Goal: Task Accomplishment & Management: Complete application form

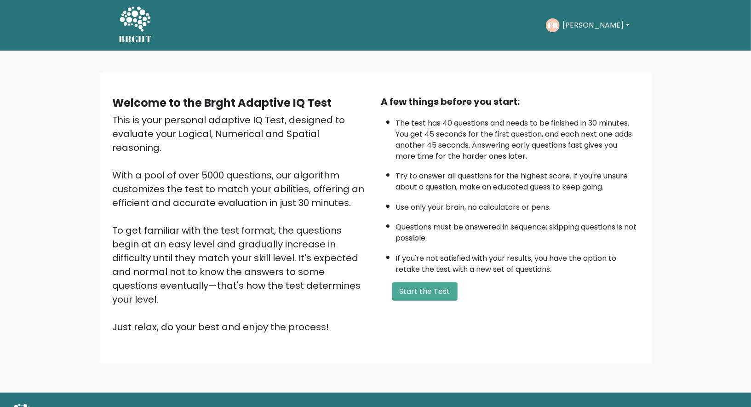
click at [412, 290] on button "Start the Test" at bounding box center [424, 291] width 65 height 18
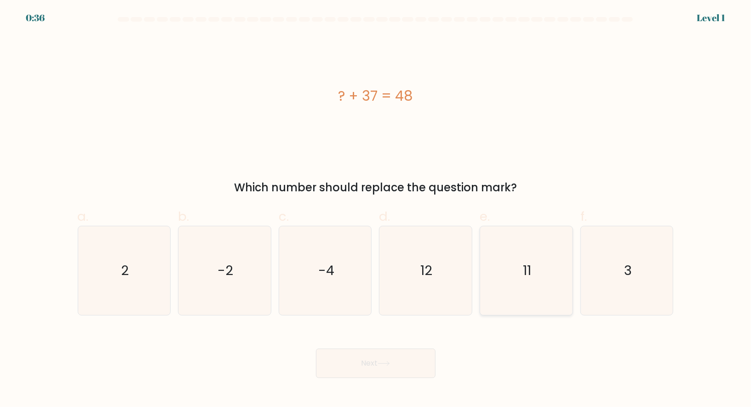
click at [518, 275] on icon "11" at bounding box center [526, 270] width 89 height 89
click at [376, 210] on input "e. 11" at bounding box center [376, 207] width 0 height 6
radio input "true"
click at [380, 368] on button "Next" at bounding box center [376, 363] width 120 height 29
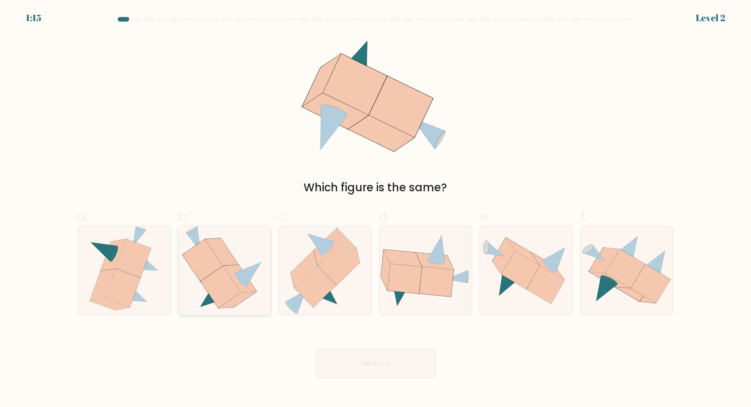
click at [192, 284] on icon at bounding box center [224, 270] width 85 height 89
click at [376, 210] on input "b." at bounding box center [376, 207] width 0 height 6
radio input "true"
click at [366, 362] on button "Next" at bounding box center [376, 363] width 120 height 29
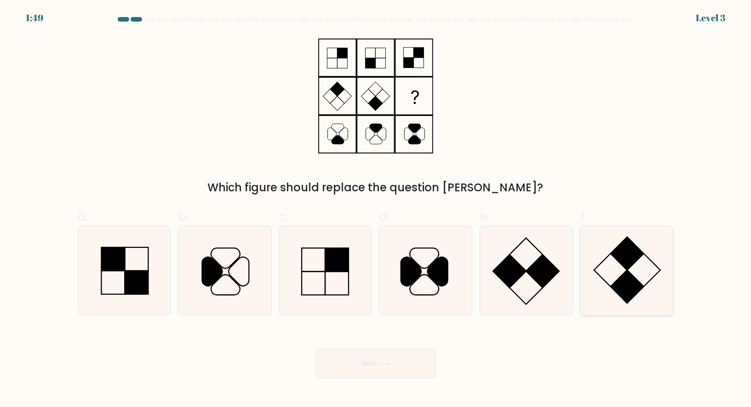
click at [613, 262] on icon at bounding box center [627, 270] width 89 height 89
click at [376, 210] on input "f." at bounding box center [376, 207] width 0 height 6
radio input "true"
click at [374, 369] on button "Next" at bounding box center [376, 363] width 120 height 29
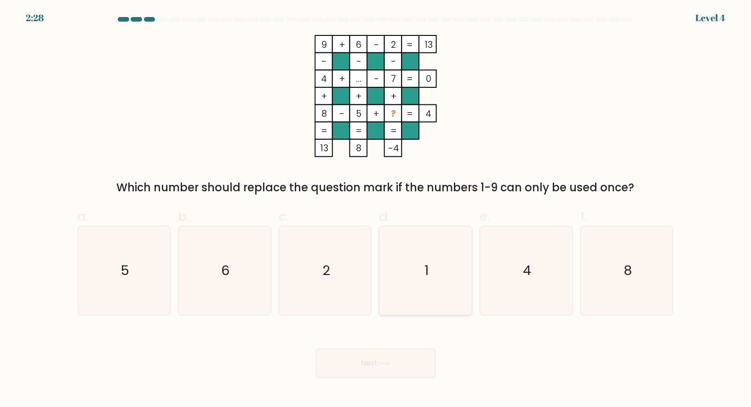
click at [429, 253] on icon "1" at bounding box center [425, 270] width 89 height 89
click at [376, 210] on input "d. 1" at bounding box center [376, 207] width 0 height 6
radio input "true"
click at [360, 367] on button "Next" at bounding box center [376, 363] width 120 height 29
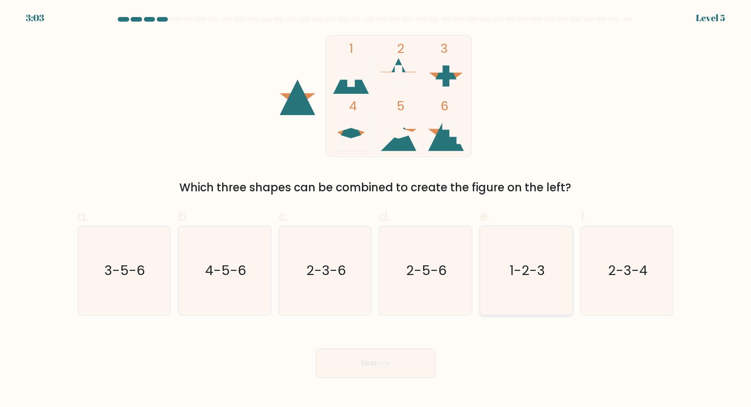
click at [541, 262] on text "1-2-3" at bounding box center [527, 270] width 35 height 18
click at [376, 210] on input "e. 1-2-3" at bounding box center [376, 207] width 0 height 6
radio input "true"
click at [350, 360] on button "Next" at bounding box center [376, 363] width 120 height 29
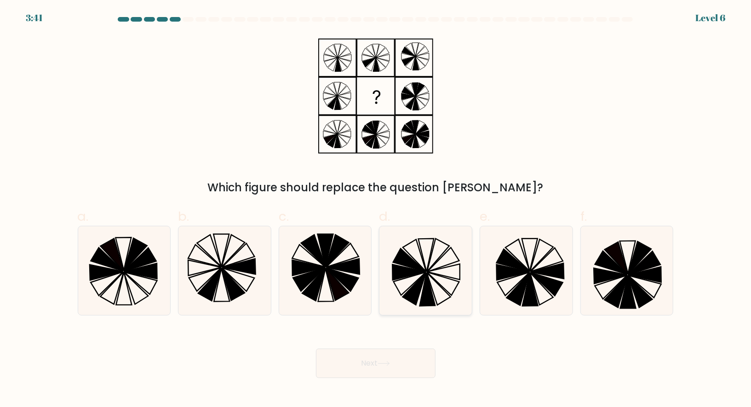
click at [413, 265] on icon at bounding box center [409, 259] width 32 height 23
click at [376, 210] on input "d." at bounding box center [376, 207] width 0 height 6
radio input "true"
click at [349, 367] on button "Next" at bounding box center [376, 363] width 120 height 29
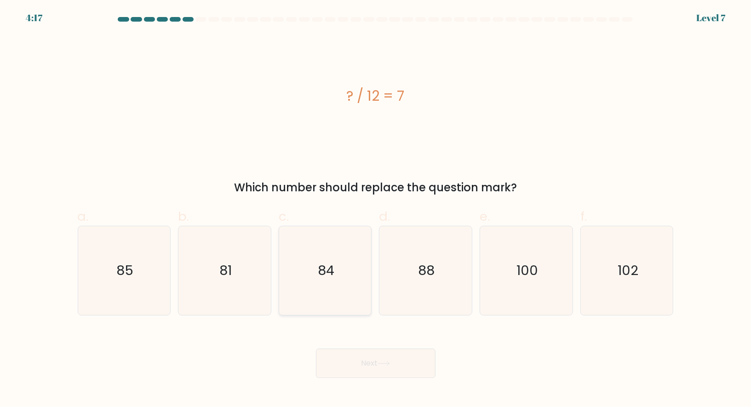
click at [352, 269] on icon "84" at bounding box center [325, 270] width 89 height 89
click at [376, 210] on input "c. 84" at bounding box center [376, 207] width 0 height 6
radio input "true"
click at [379, 357] on button "Next" at bounding box center [376, 363] width 120 height 29
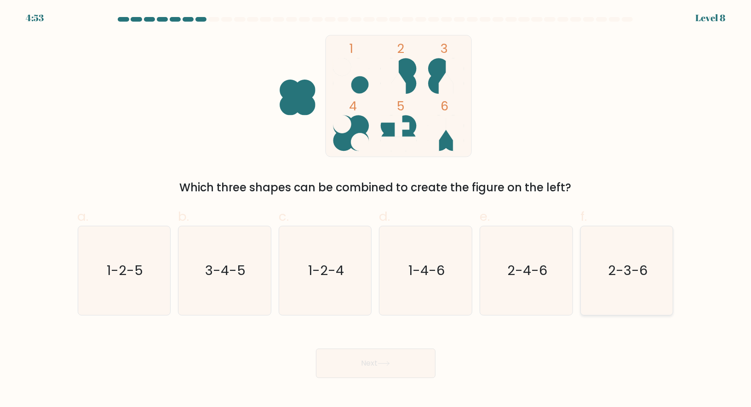
click at [610, 273] on text "2-3-6" at bounding box center [628, 270] width 40 height 18
click at [376, 210] on input "f. 2-3-6" at bounding box center [376, 207] width 0 height 6
radio input "true"
click at [357, 360] on button "Next" at bounding box center [376, 363] width 120 height 29
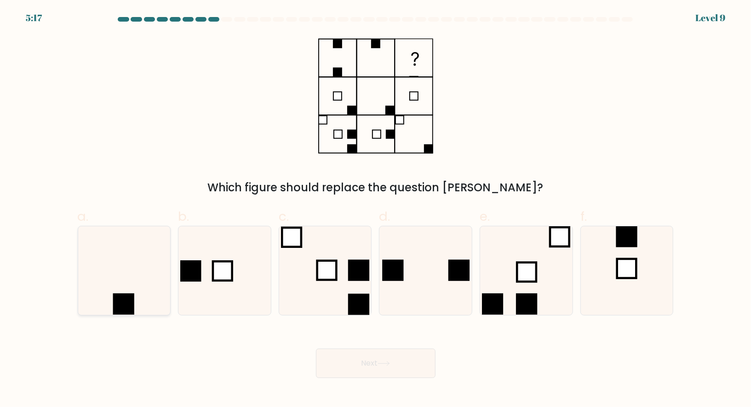
click at [164, 266] on icon at bounding box center [124, 270] width 89 height 89
click at [376, 210] on input "a." at bounding box center [376, 207] width 0 height 6
radio input "true"
click at [356, 368] on button "Next" at bounding box center [376, 363] width 120 height 29
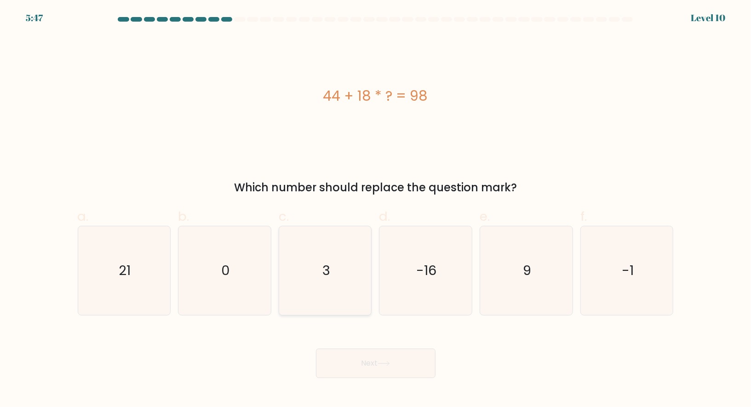
click at [322, 270] on icon "3" at bounding box center [325, 270] width 89 height 89
click at [376, 210] on input "c. 3" at bounding box center [376, 207] width 0 height 6
radio input "true"
click at [363, 363] on button "Next" at bounding box center [376, 363] width 120 height 29
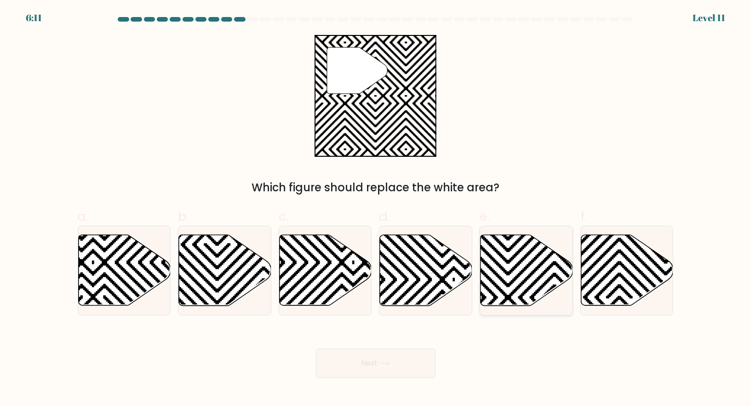
click at [497, 246] on icon at bounding box center [527, 270] width 92 height 71
click at [376, 210] on input "e." at bounding box center [376, 207] width 0 height 6
radio input "true"
click at [331, 361] on button "Next" at bounding box center [376, 363] width 120 height 29
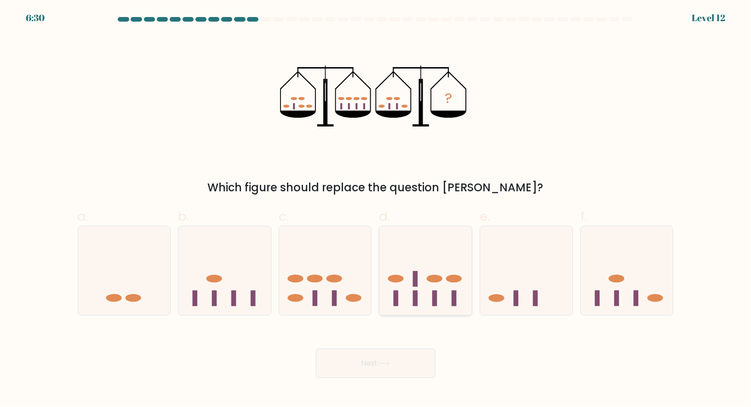
click at [417, 295] on rect at bounding box center [415, 299] width 5 height 16
click at [376, 210] on input "d." at bounding box center [376, 207] width 0 height 6
radio input "true"
click at [380, 365] on icon at bounding box center [384, 363] width 12 height 5
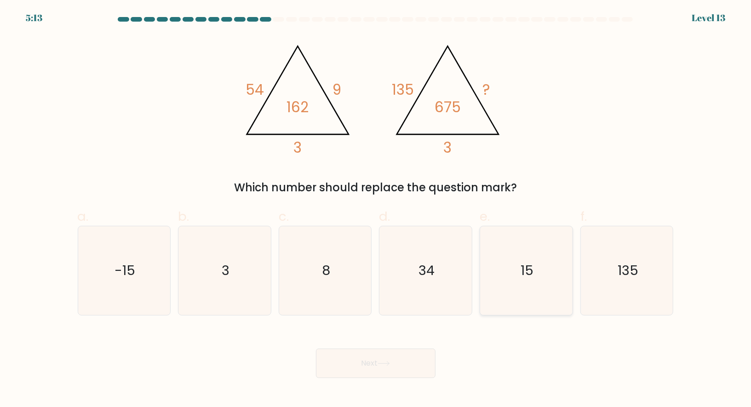
click at [518, 265] on icon "15" at bounding box center [526, 270] width 89 height 89
click at [376, 210] on input "e. 15" at bounding box center [376, 207] width 0 height 6
radio input "true"
click at [379, 358] on button "Next" at bounding box center [376, 363] width 120 height 29
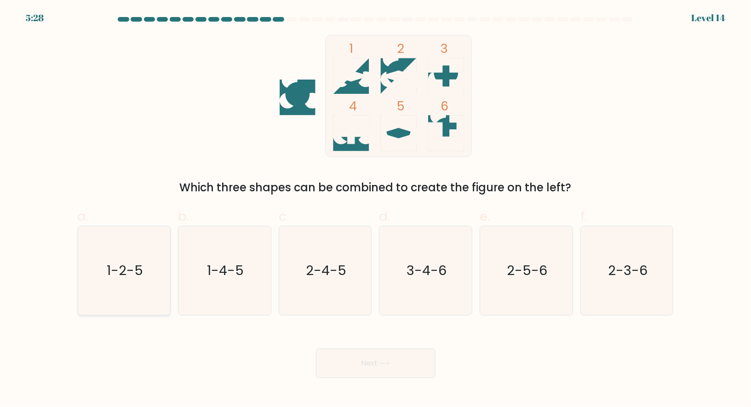
click at [167, 278] on icon "1-2-5" at bounding box center [124, 270] width 89 height 89
click at [376, 210] on input "a. 1-2-5" at bounding box center [376, 207] width 0 height 6
radio input "true"
click at [358, 358] on button "Next" at bounding box center [376, 363] width 120 height 29
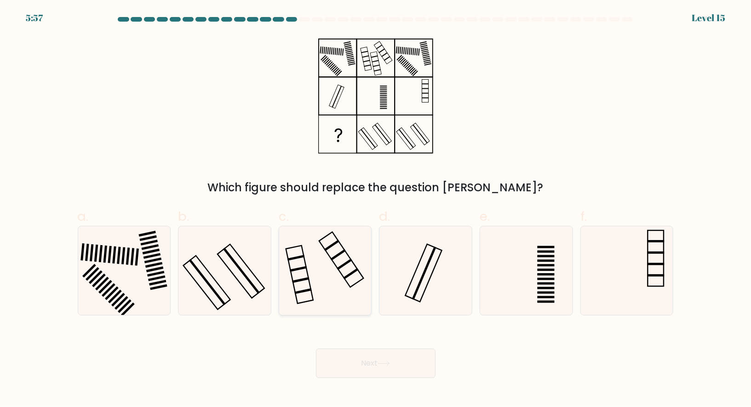
click at [315, 266] on icon at bounding box center [325, 270] width 89 height 89
click at [376, 210] on input "c." at bounding box center [376, 207] width 0 height 6
radio input "true"
click at [360, 364] on button "Next" at bounding box center [376, 363] width 120 height 29
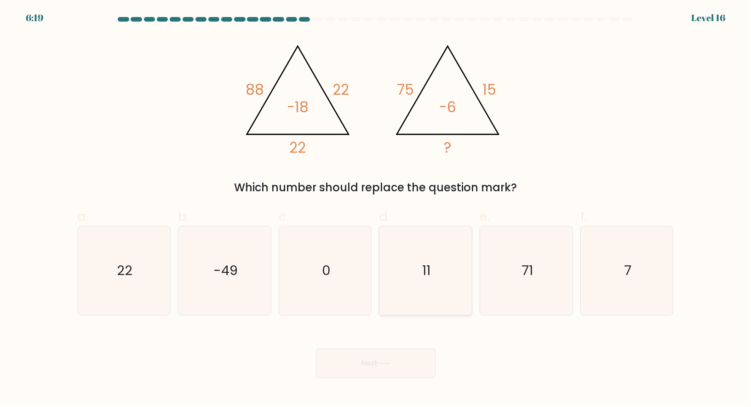
click at [425, 271] on text "11" at bounding box center [427, 270] width 8 height 18
click at [376, 210] on input "d. 11" at bounding box center [376, 207] width 0 height 6
radio input "true"
click at [359, 360] on button "Next" at bounding box center [376, 363] width 120 height 29
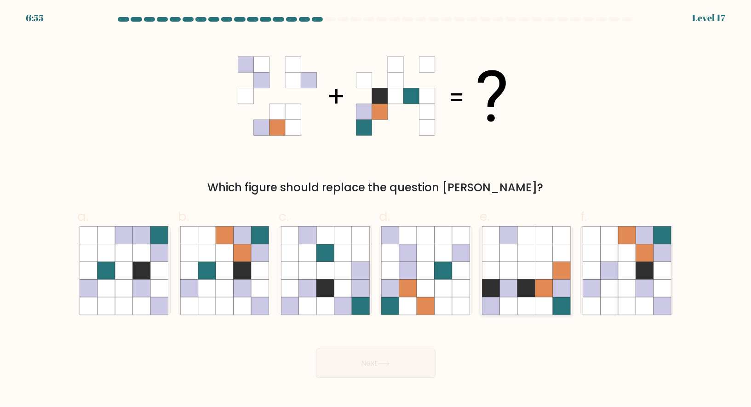
click at [544, 281] on icon at bounding box center [544, 288] width 17 height 17
click at [376, 210] on input "e." at bounding box center [376, 207] width 0 height 6
radio input "true"
click at [233, 281] on icon at bounding box center [224, 288] width 17 height 17
click at [376, 210] on input "b." at bounding box center [376, 207] width 0 height 6
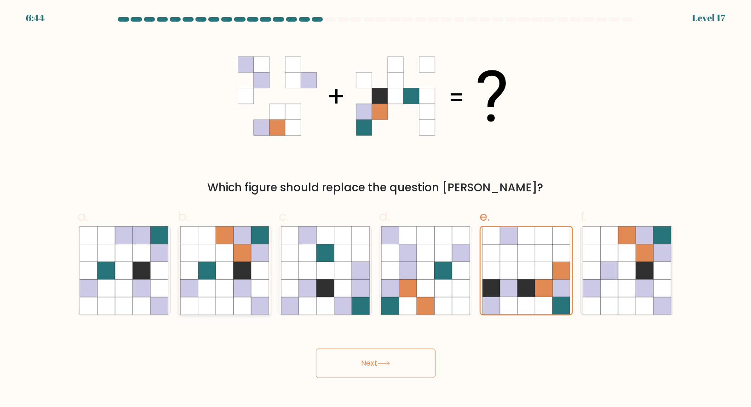
radio input "true"
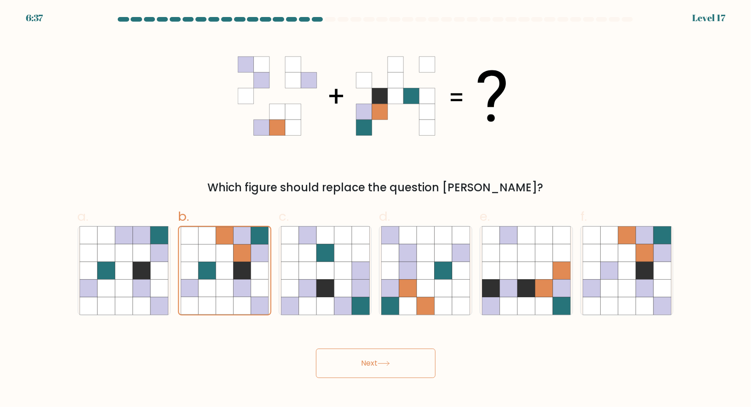
click at [352, 365] on button "Next" at bounding box center [376, 363] width 120 height 29
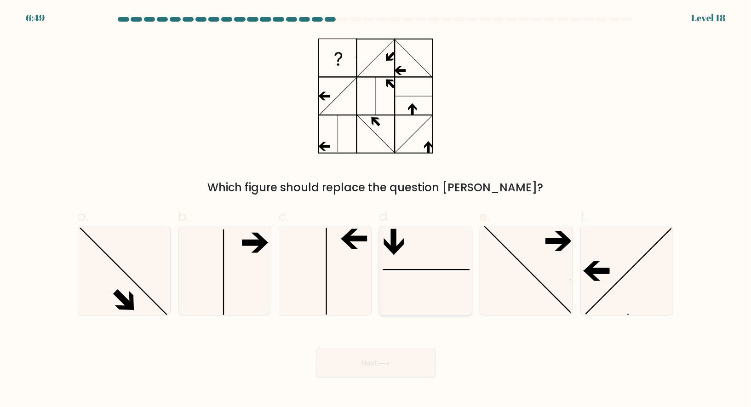
click at [404, 258] on icon at bounding box center [425, 270] width 89 height 89
click at [376, 210] on input "d." at bounding box center [376, 207] width 0 height 6
radio input "true"
click at [349, 356] on button "Next" at bounding box center [376, 363] width 120 height 29
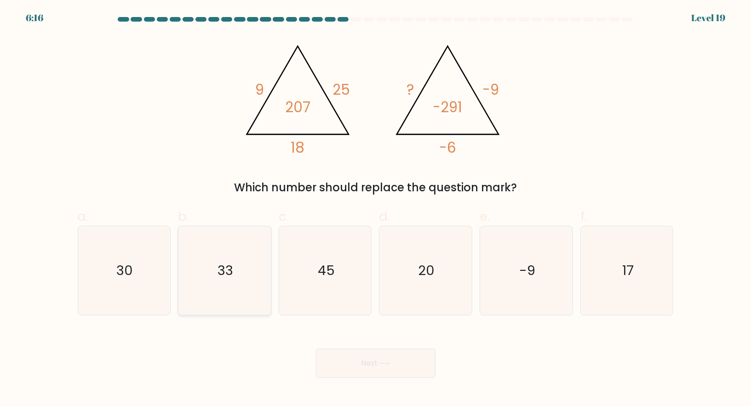
click at [213, 269] on icon "33" at bounding box center [224, 270] width 89 height 89
click at [376, 210] on input "b. 33" at bounding box center [376, 207] width 0 height 6
radio input "true"
click at [347, 361] on button "Next" at bounding box center [376, 363] width 120 height 29
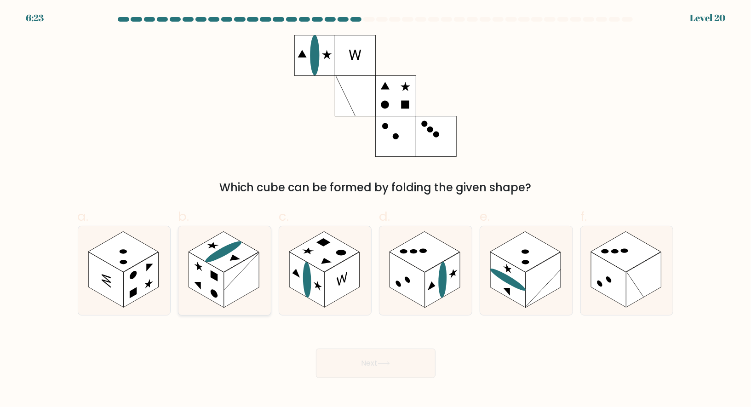
click at [204, 271] on rect at bounding box center [206, 280] width 35 height 56
click at [376, 210] on input "b." at bounding box center [376, 207] width 0 height 6
radio input "true"
click at [315, 260] on rect at bounding box center [324, 251] width 70 height 40
click at [376, 210] on input "c." at bounding box center [376, 207] width 0 height 6
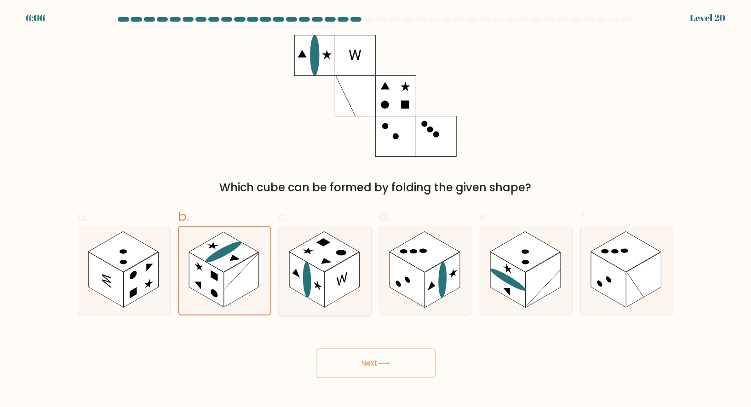
radio input "true"
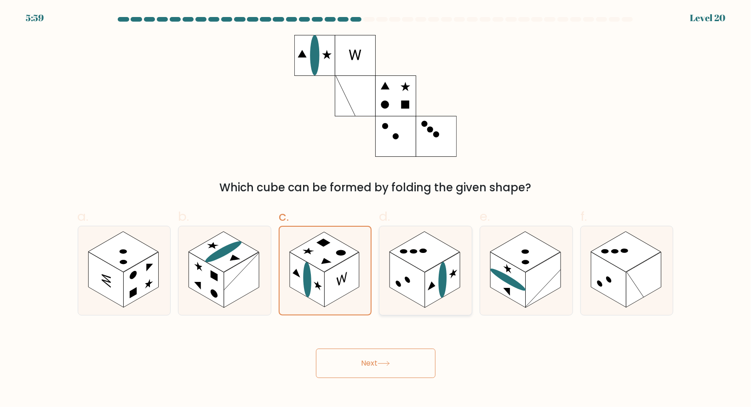
click at [418, 268] on rect at bounding box center [425, 251] width 70 height 40
click at [376, 210] on input "d." at bounding box center [376, 207] width 0 height 6
radio input "true"
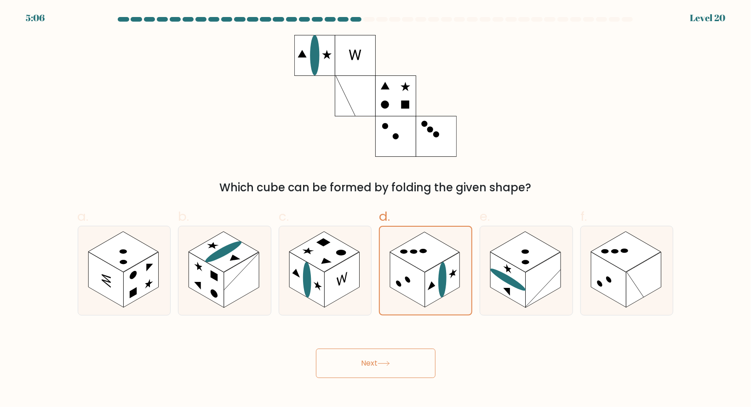
click at [416, 362] on button "Next" at bounding box center [376, 363] width 120 height 29
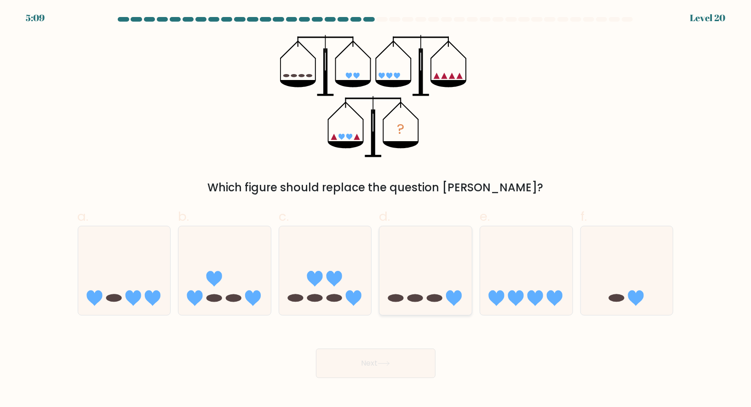
click at [407, 275] on icon at bounding box center [426, 270] width 92 height 76
click at [376, 210] on input "d." at bounding box center [376, 207] width 0 height 6
radio input "true"
click at [382, 366] on icon at bounding box center [384, 363] width 12 height 5
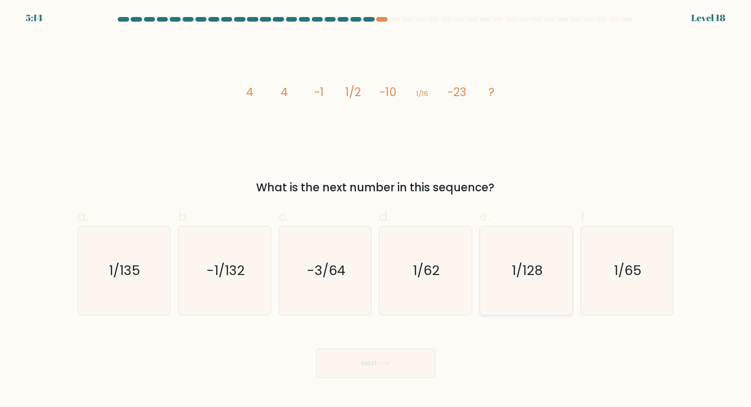
click at [521, 275] on text "1/128" at bounding box center [527, 270] width 31 height 18
click at [376, 210] on input "e. 1/128" at bounding box center [376, 207] width 0 height 6
radio input "true"
click at [342, 363] on button "Next" at bounding box center [376, 363] width 120 height 29
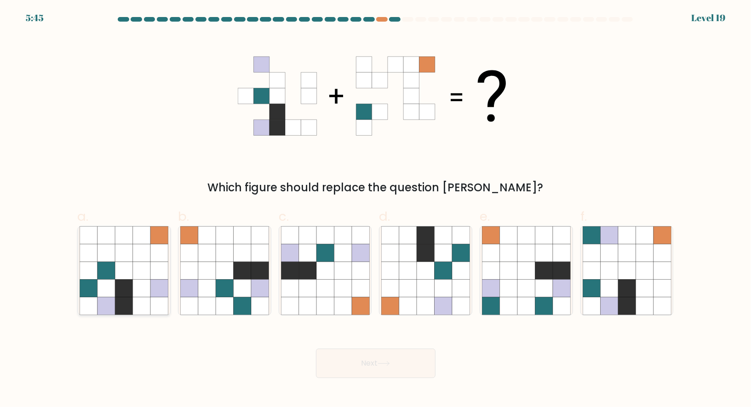
click at [120, 284] on icon at bounding box center [123, 288] width 17 height 17
click at [376, 210] on input "a." at bounding box center [376, 207] width 0 height 6
radio input "true"
click at [331, 362] on button "Next" at bounding box center [376, 363] width 120 height 29
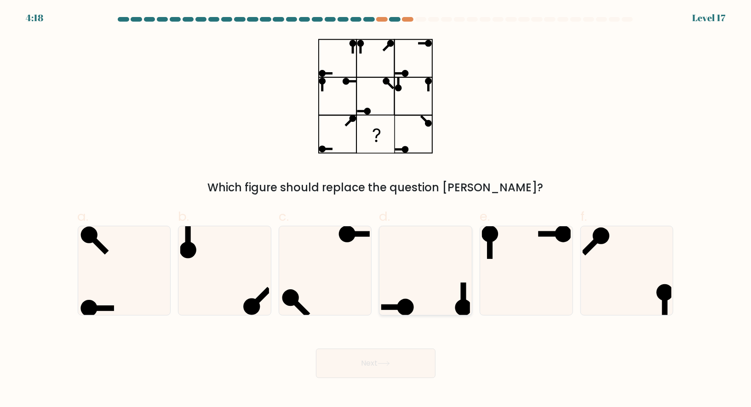
click at [419, 280] on icon at bounding box center [425, 270] width 89 height 89
click at [376, 210] on input "d." at bounding box center [376, 207] width 0 height 6
radio input "true"
click at [241, 254] on icon at bounding box center [224, 270] width 89 height 89
click at [376, 210] on input "b." at bounding box center [376, 207] width 0 height 6
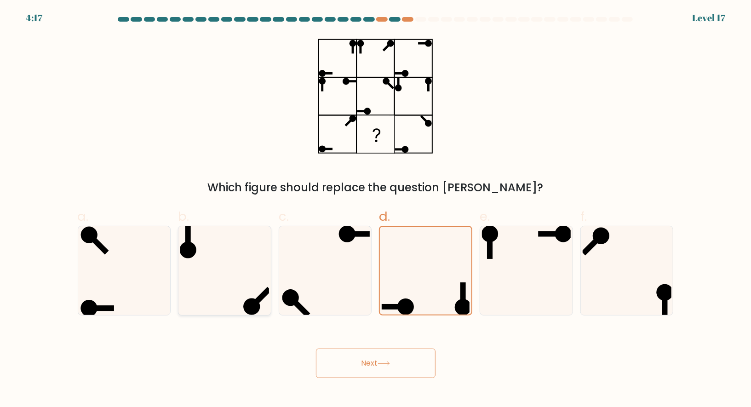
radio input "true"
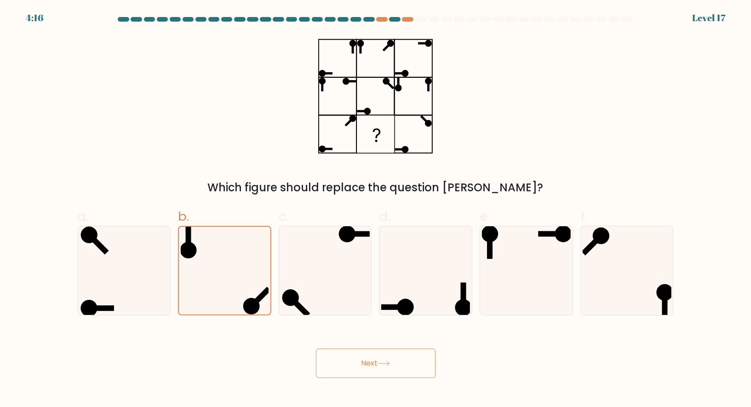
click at [346, 359] on button "Next" at bounding box center [376, 363] width 120 height 29
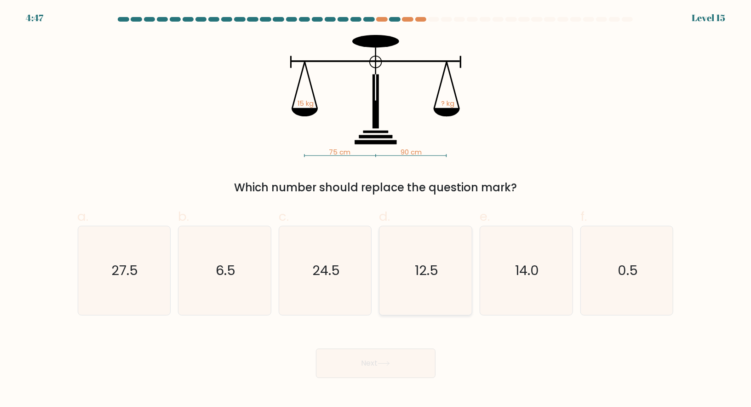
click at [412, 264] on icon "12.5" at bounding box center [425, 270] width 89 height 89
click at [376, 210] on input "d. 12.5" at bounding box center [376, 207] width 0 height 6
radio input "true"
click at [382, 362] on icon at bounding box center [384, 363] width 12 height 5
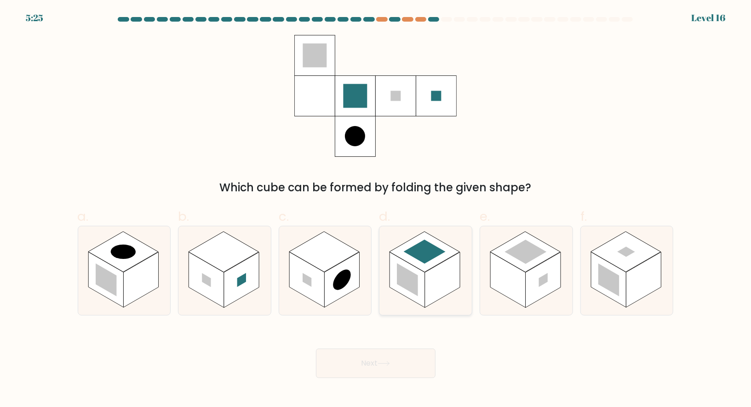
click at [402, 259] on rect at bounding box center [407, 280] width 35 height 56
click at [376, 210] on input "d." at bounding box center [376, 207] width 0 height 6
radio input "true"
click at [374, 369] on button "Next" at bounding box center [376, 363] width 120 height 29
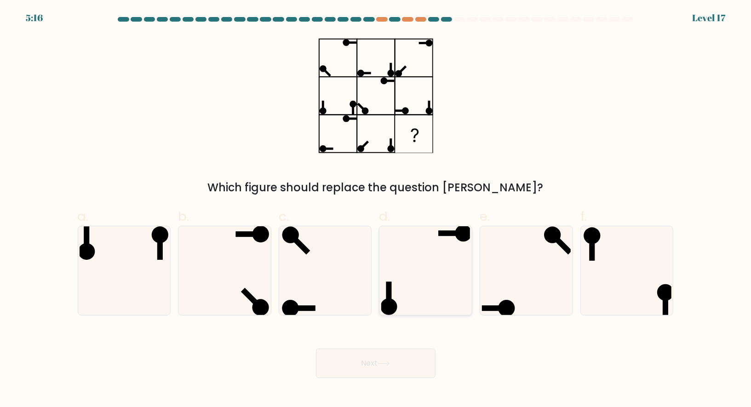
click at [390, 252] on icon at bounding box center [425, 270] width 89 height 89
click at [376, 210] on input "d." at bounding box center [376, 207] width 0 height 6
radio input "true"
click at [380, 372] on button "Next" at bounding box center [376, 363] width 120 height 29
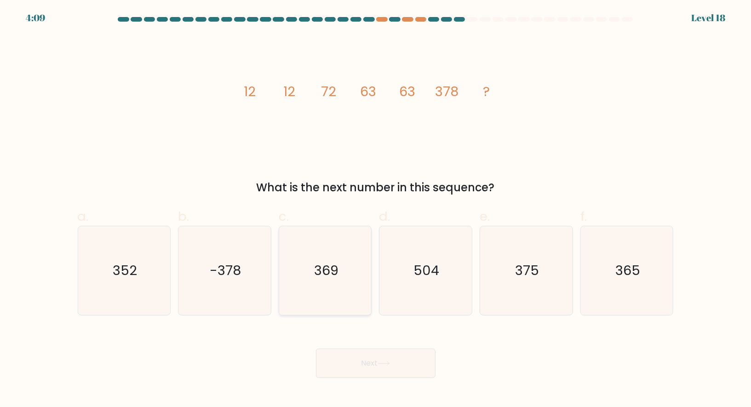
click at [331, 269] on text "369" at bounding box center [326, 270] width 24 height 18
click at [376, 210] on input "c. 369" at bounding box center [376, 207] width 0 height 6
radio input "true"
click at [364, 352] on button "Next" at bounding box center [376, 363] width 120 height 29
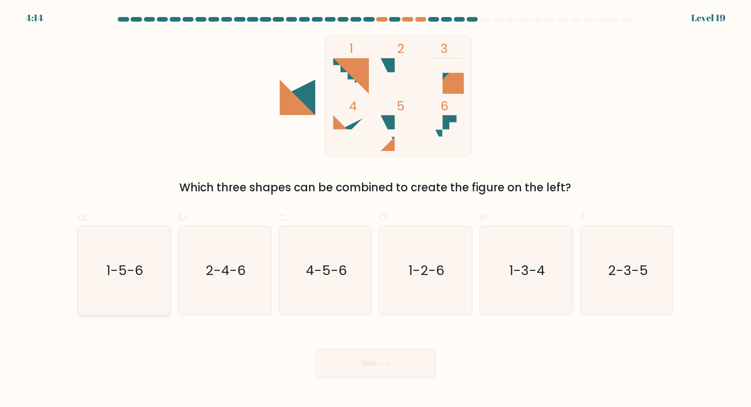
click at [117, 242] on icon "1-5-6" at bounding box center [124, 270] width 89 height 89
click at [376, 210] on input "a. 1-5-6" at bounding box center [376, 207] width 0 height 6
radio input "true"
click at [221, 252] on icon "2-4-6" at bounding box center [224, 270] width 89 height 89
click at [376, 210] on input "b. 2-4-6" at bounding box center [376, 207] width 0 height 6
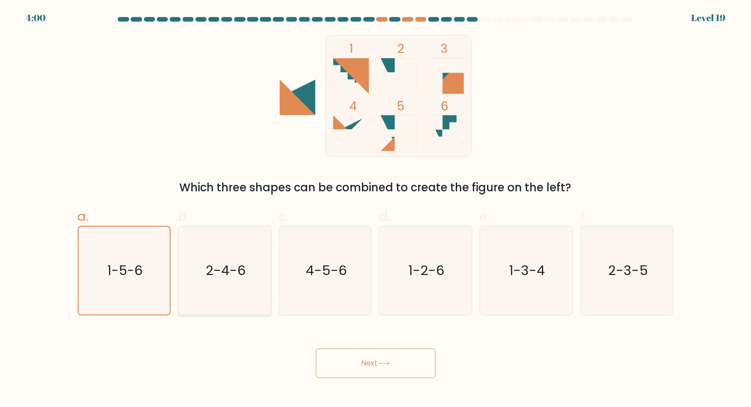
radio input "true"
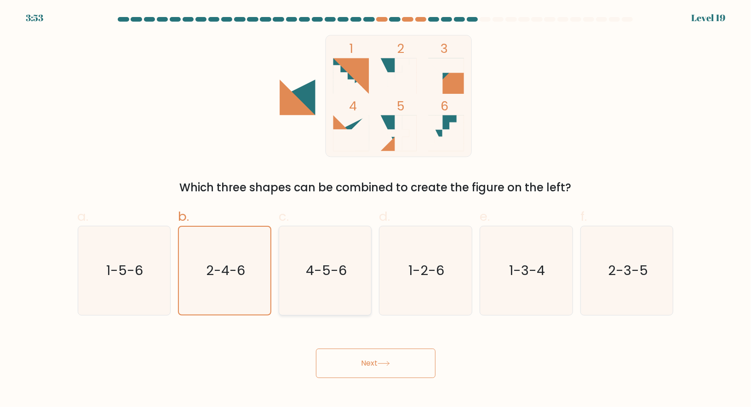
click at [329, 263] on text "4-5-6" at bounding box center [326, 270] width 41 height 18
click at [376, 210] on input "c. 4-5-6" at bounding box center [376, 207] width 0 height 6
radio input "true"
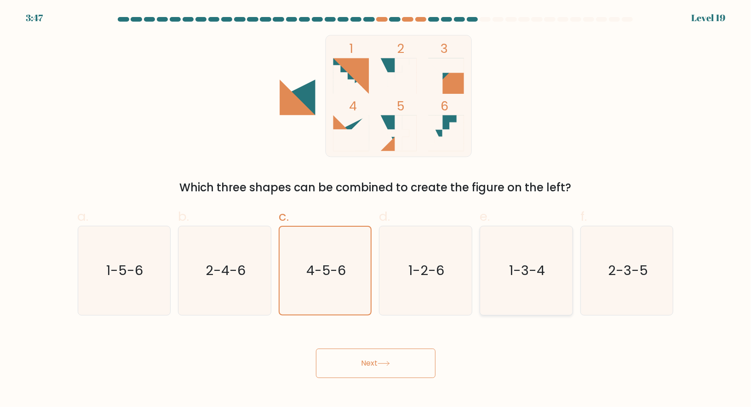
click at [499, 259] on icon "1-3-4" at bounding box center [526, 270] width 89 height 89
click at [376, 210] on input "e. 1-3-4" at bounding box center [376, 207] width 0 height 6
radio input "true"
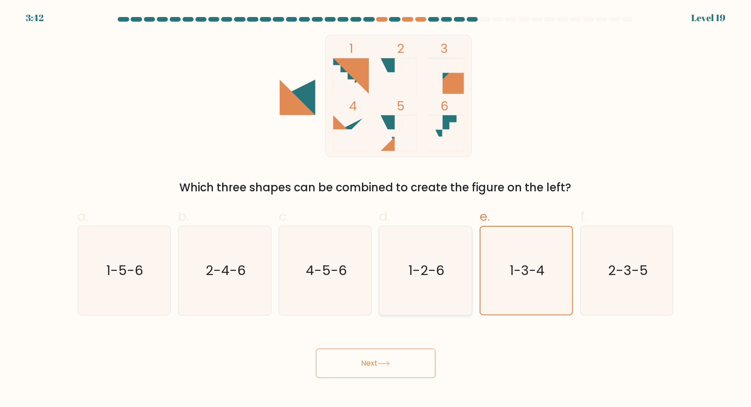
click at [413, 256] on icon "1-2-6" at bounding box center [425, 270] width 89 height 89
click at [376, 210] on input "d. 1-2-6" at bounding box center [376, 207] width 0 height 6
radio input "true"
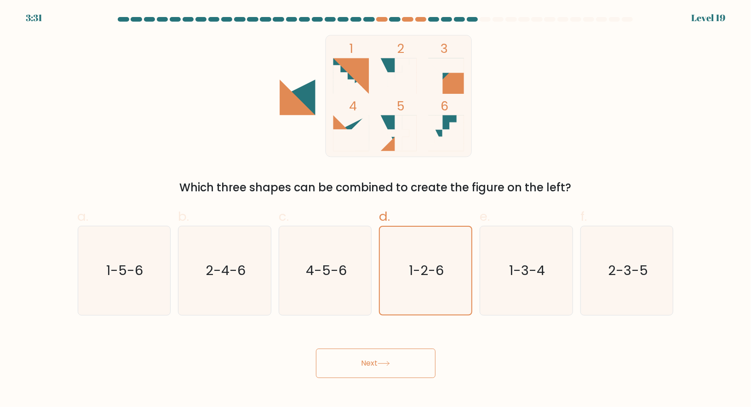
click at [385, 359] on button "Next" at bounding box center [376, 363] width 120 height 29
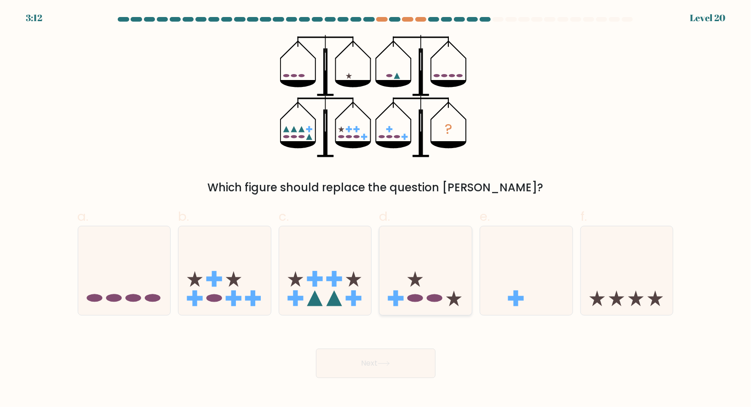
click at [420, 276] on icon at bounding box center [426, 270] width 92 height 76
click at [376, 210] on input "d." at bounding box center [376, 207] width 0 height 6
radio input "true"
click at [348, 357] on button "Next" at bounding box center [376, 363] width 120 height 29
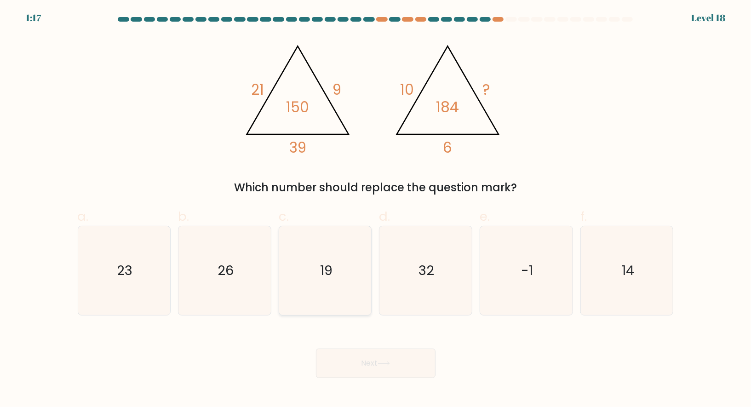
click at [359, 277] on icon "19" at bounding box center [325, 270] width 89 height 89
click at [376, 210] on input "c. 19" at bounding box center [376, 207] width 0 height 6
radio input "true"
click at [360, 361] on button "Next" at bounding box center [376, 363] width 120 height 29
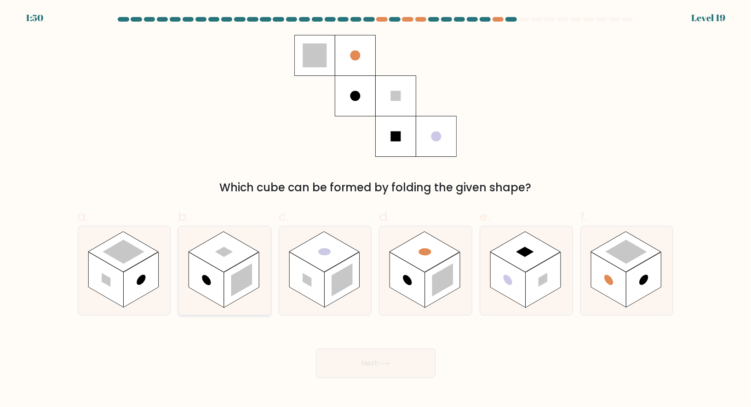
click at [221, 279] on rect at bounding box center [206, 280] width 35 height 56
click at [376, 210] on input "b." at bounding box center [376, 207] width 0 height 6
radio input "true"
click at [340, 277] on rect at bounding box center [342, 280] width 21 height 33
click at [376, 210] on input "c." at bounding box center [376, 207] width 0 height 6
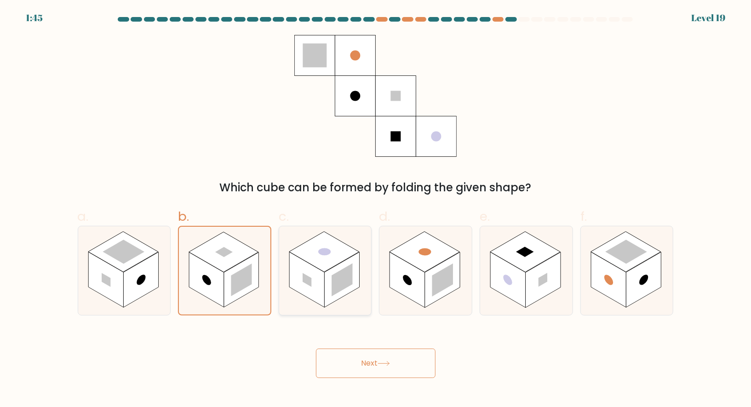
radio input "true"
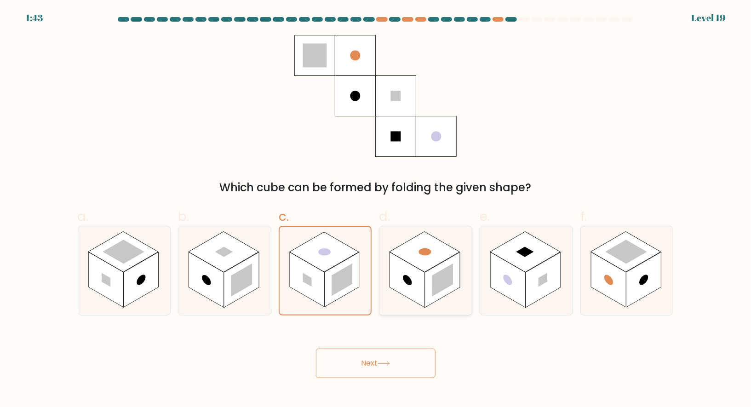
click at [438, 280] on rect at bounding box center [442, 280] width 21 height 33
click at [376, 210] on input "d." at bounding box center [376, 207] width 0 height 6
radio input "true"
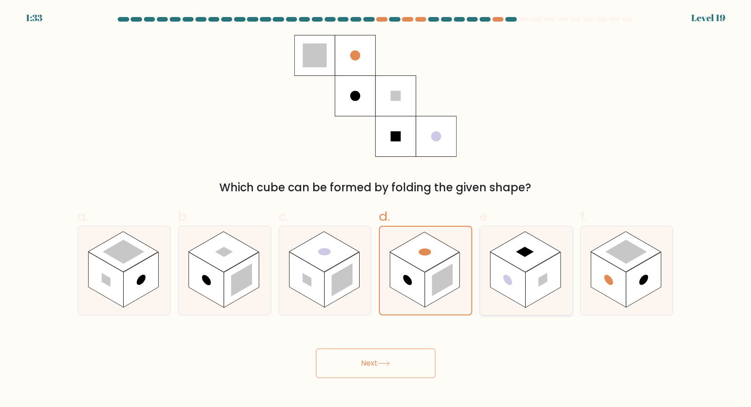
click at [529, 259] on rect at bounding box center [525, 251] width 70 height 40
click at [376, 210] on input "e." at bounding box center [376, 207] width 0 height 6
radio input "true"
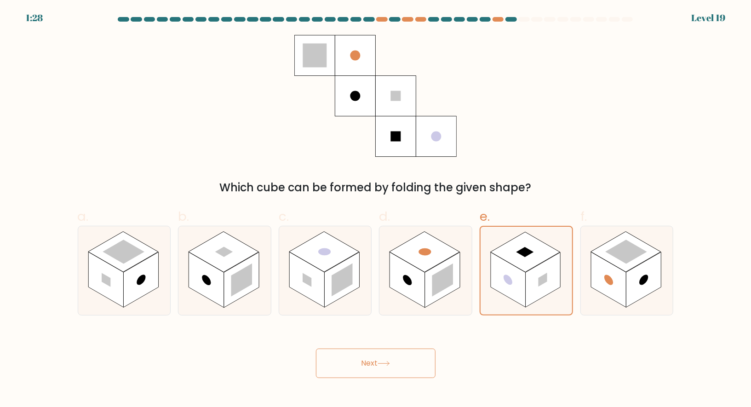
click at [373, 357] on button "Next" at bounding box center [376, 363] width 120 height 29
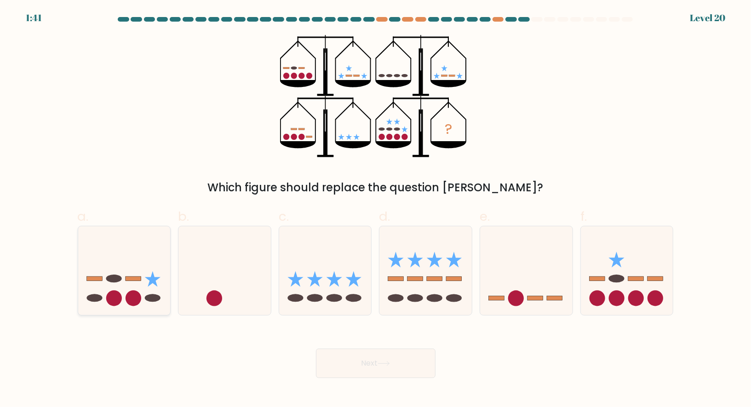
click at [117, 273] on icon at bounding box center [124, 270] width 92 height 76
click at [376, 210] on input "a." at bounding box center [376, 207] width 0 height 6
radio input "true"
click at [346, 363] on button "Next" at bounding box center [376, 363] width 120 height 29
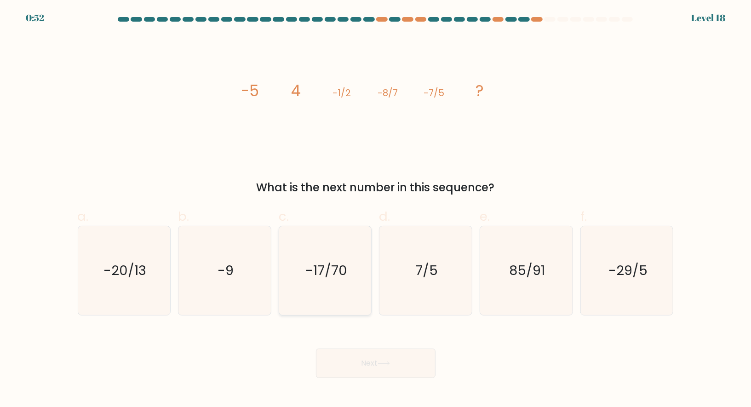
click at [320, 281] on icon "-17/70" at bounding box center [325, 270] width 89 height 89
click at [376, 210] on input "c. -17/70" at bounding box center [376, 207] width 0 height 6
radio input "true"
click at [358, 360] on button "Next" at bounding box center [376, 363] width 120 height 29
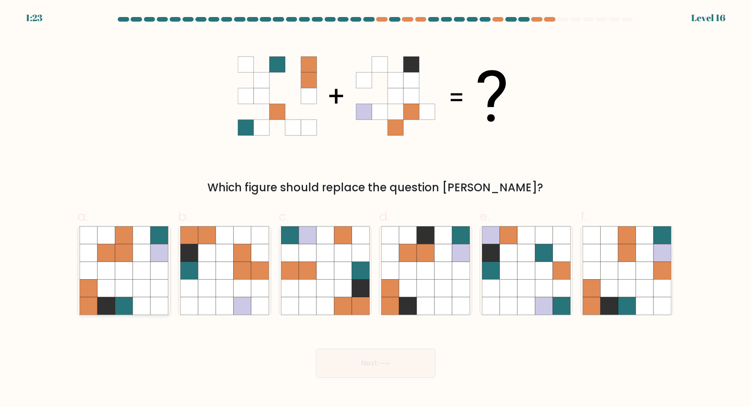
click at [138, 268] on icon at bounding box center [141, 270] width 17 height 17
click at [376, 210] on input "a." at bounding box center [376, 207] width 0 height 6
radio input "true"
click at [350, 359] on button "Next" at bounding box center [376, 363] width 120 height 29
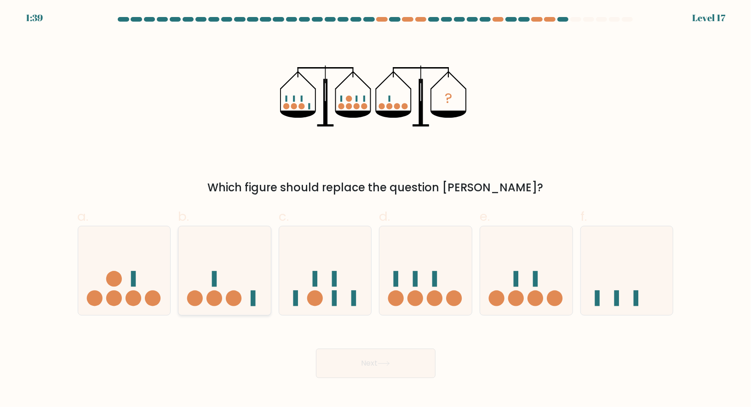
click at [235, 292] on circle at bounding box center [234, 299] width 16 height 16
click at [376, 210] on input "b." at bounding box center [376, 207] width 0 height 6
radio input "true"
click at [355, 358] on button "Next" at bounding box center [376, 363] width 120 height 29
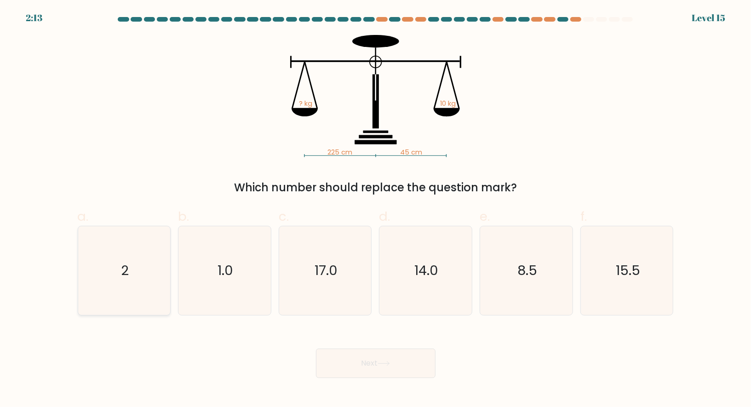
click at [140, 264] on icon "2" at bounding box center [124, 270] width 89 height 89
click at [376, 210] on input "a. 2" at bounding box center [376, 207] width 0 height 6
radio input "true"
click at [358, 360] on button "Next" at bounding box center [376, 363] width 120 height 29
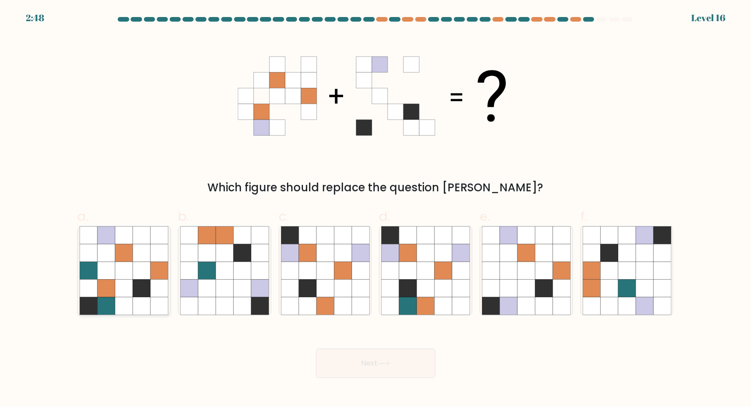
click at [132, 279] on icon at bounding box center [123, 270] width 17 height 17
click at [376, 210] on input "a." at bounding box center [376, 207] width 0 height 6
radio input "true"
click at [323, 276] on icon at bounding box center [325, 270] width 17 height 17
click at [376, 210] on input "c." at bounding box center [376, 207] width 0 height 6
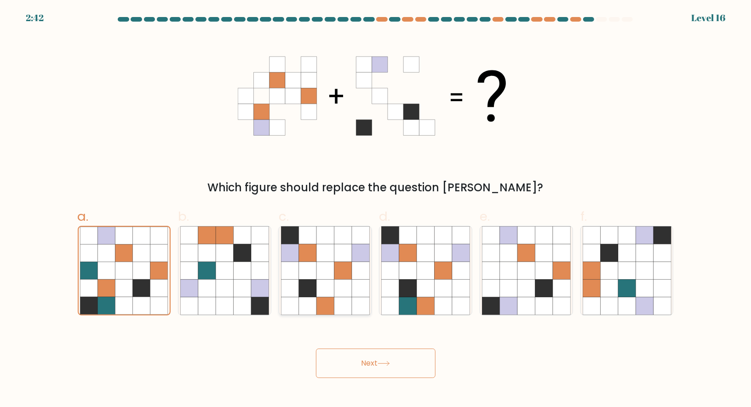
radio input "true"
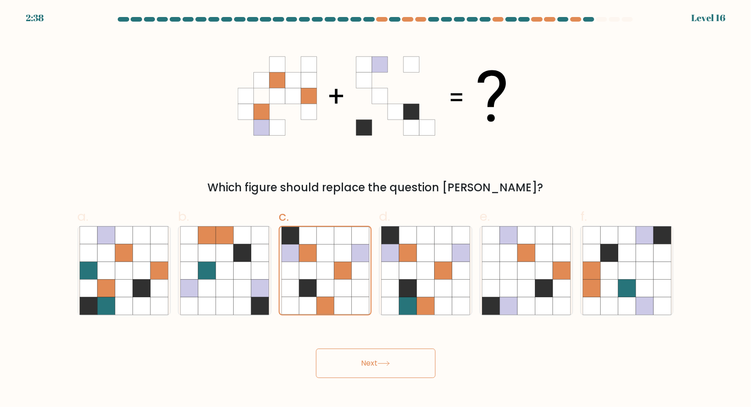
click at [360, 365] on button "Next" at bounding box center [376, 363] width 120 height 29
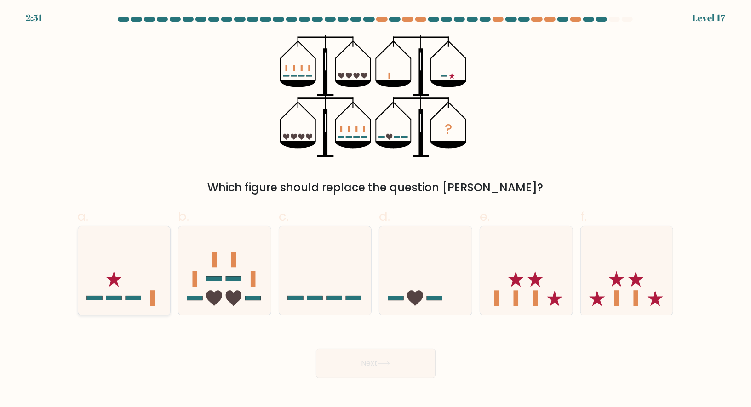
click at [109, 276] on icon at bounding box center [124, 270] width 92 height 76
click at [376, 210] on input "a." at bounding box center [376, 207] width 0 height 6
radio input "true"
click at [354, 363] on button "Next" at bounding box center [376, 363] width 120 height 29
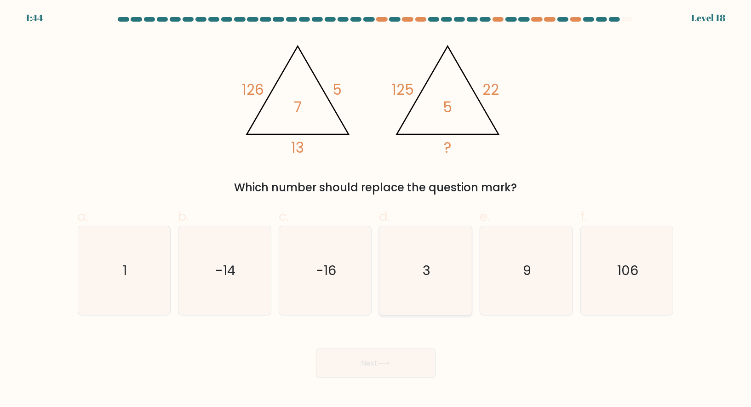
click at [434, 271] on icon "3" at bounding box center [425, 270] width 89 height 89
click at [376, 210] on input "d. 3" at bounding box center [376, 207] width 0 height 6
radio input "true"
click at [365, 359] on button "Next" at bounding box center [376, 363] width 120 height 29
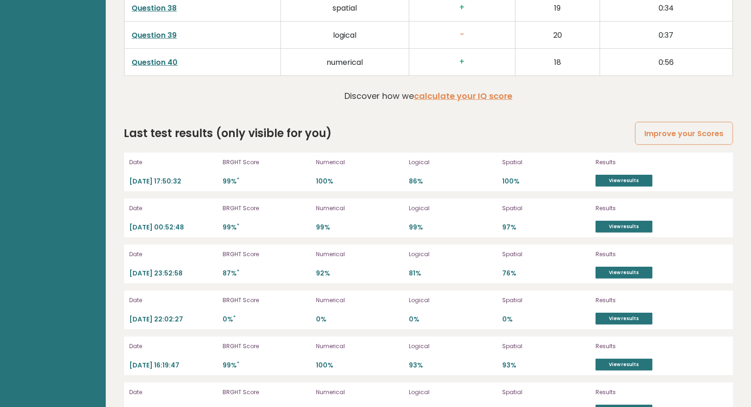
scroll to position [2534, 0]
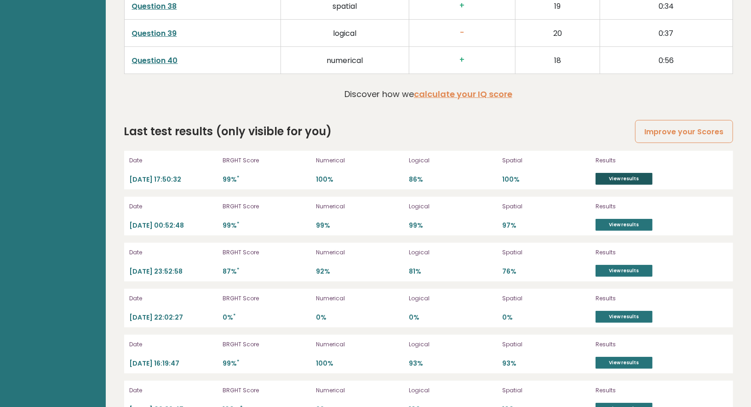
click at [614, 173] on link "View results" at bounding box center [624, 179] width 57 height 12
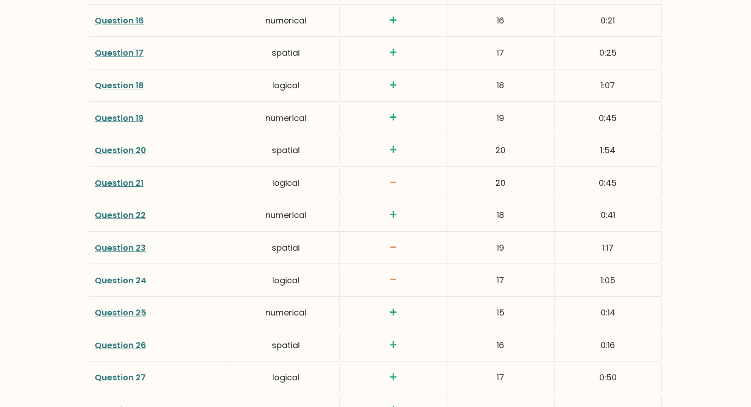
scroll to position [1814, 0]
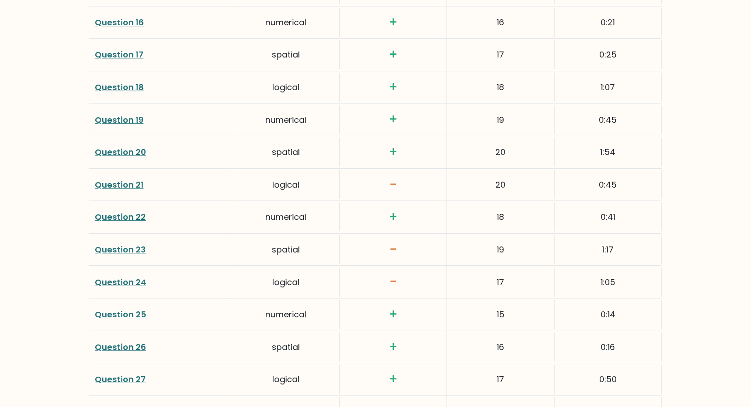
click at [107, 180] on link "Question 21" at bounding box center [119, 185] width 49 height 12
click at [114, 244] on link "Question 23" at bounding box center [120, 250] width 51 height 12
click at [110, 276] on link "Question 24" at bounding box center [121, 282] width 52 height 12
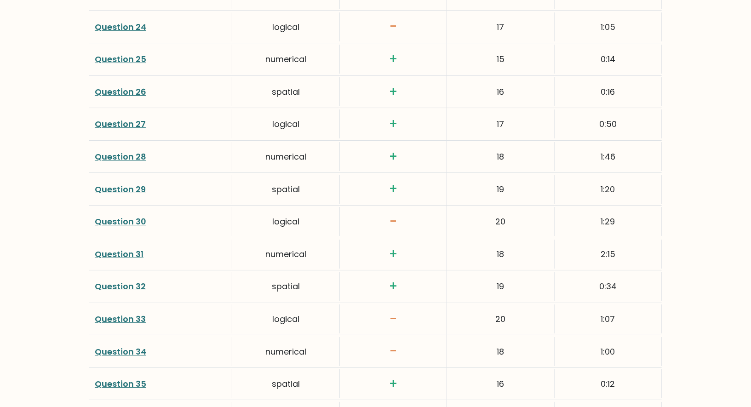
scroll to position [2071, 0]
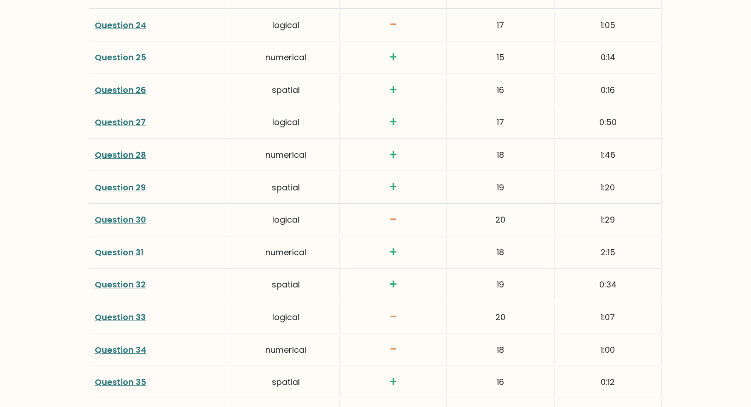
click at [115, 214] on link "Question 30" at bounding box center [121, 220] width 52 height 12
click at [111, 311] on link "Question 33" at bounding box center [120, 317] width 51 height 12
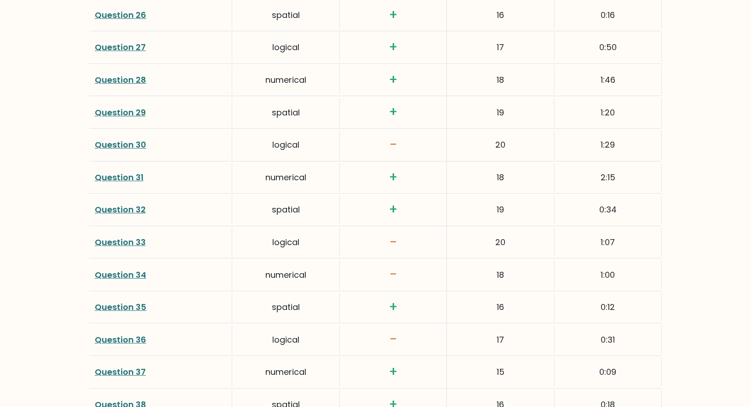
scroll to position [2148, 0]
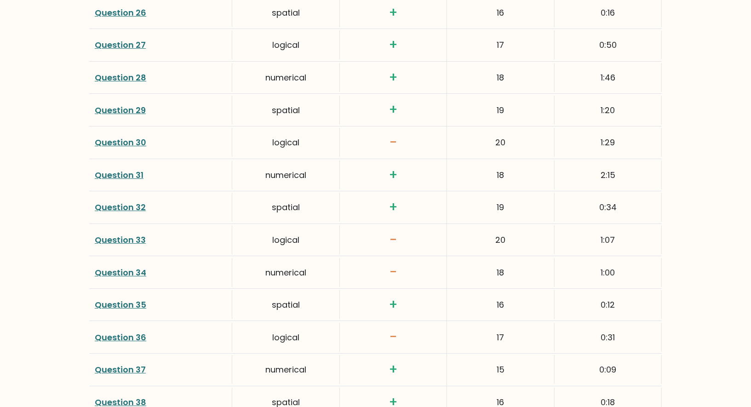
click at [123, 267] on link "Question 34" at bounding box center [121, 273] width 52 height 12
click at [107, 267] on link "Question 34" at bounding box center [121, 273] width 52 height 12
click at [99, 332] on link "Question 36" at bounding box center [121, 338] width 52 height 12
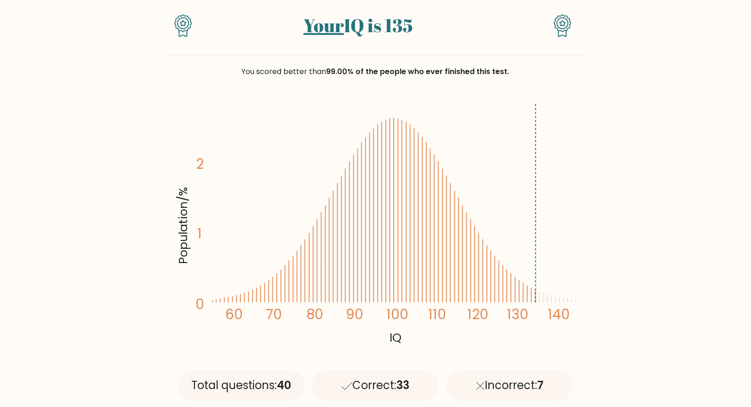
scroll to position [0, 0]
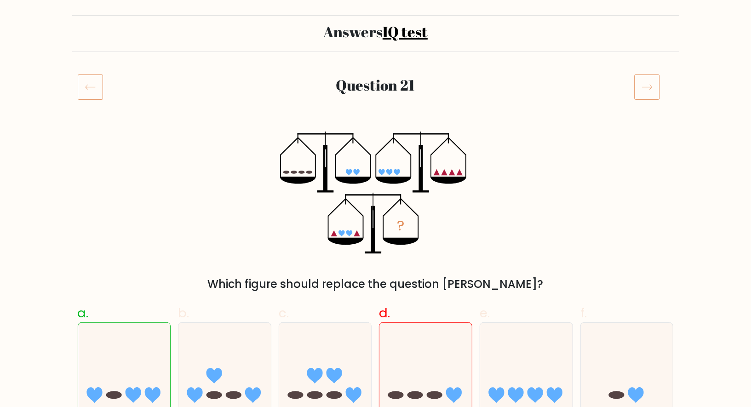
scroll to position [51, 0]
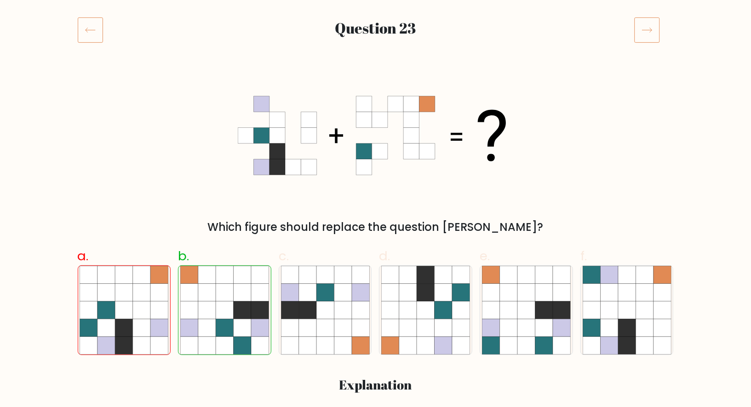
scroll to position [111, 0]
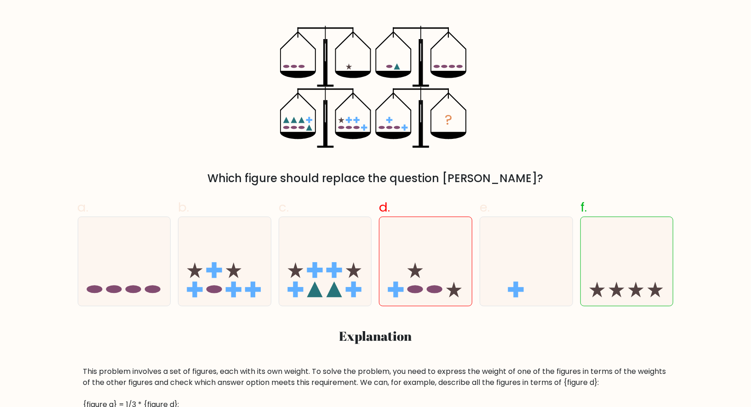
scroll to position [163, 0]
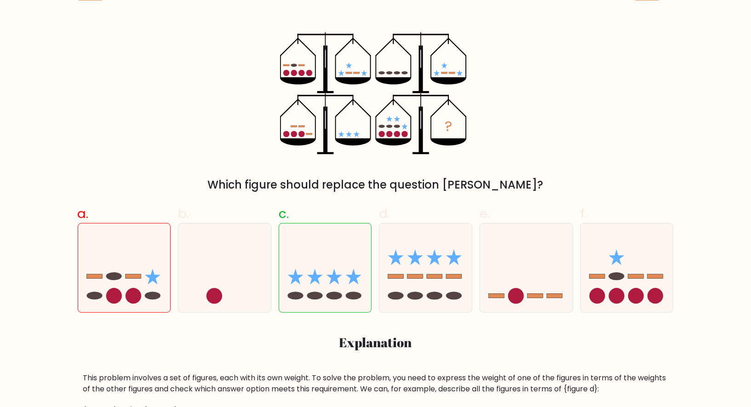
scroll to position [154, 0]
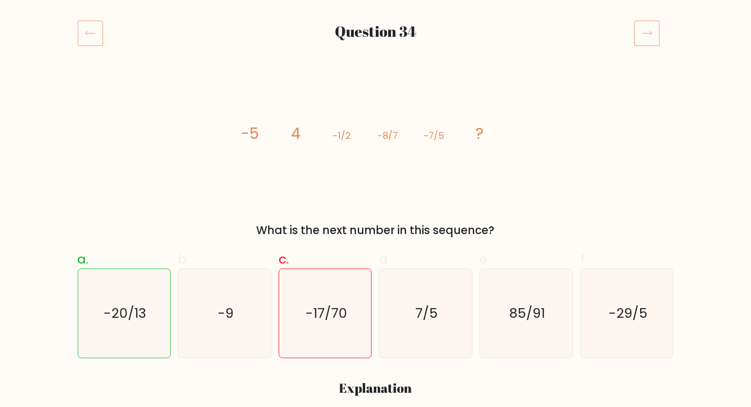
scroll to position [104, 0]
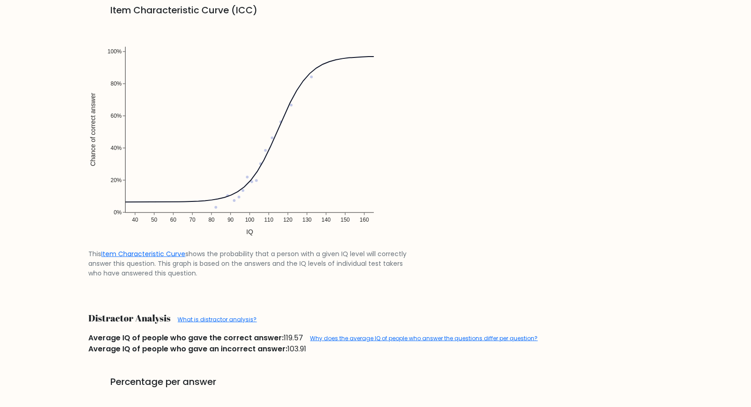
scroll to position [729, 0]
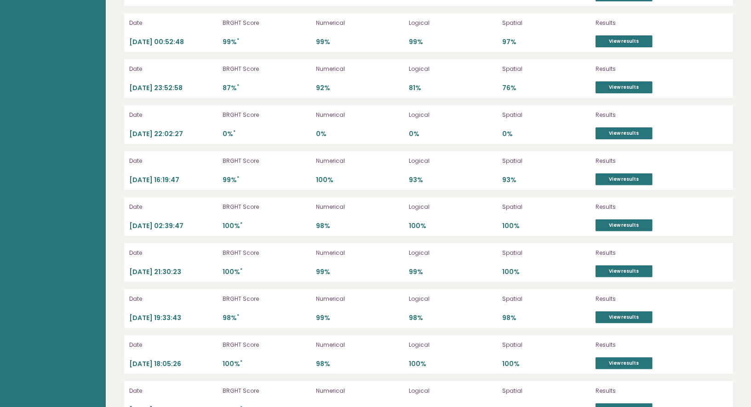
scroll to position [1891, 0]
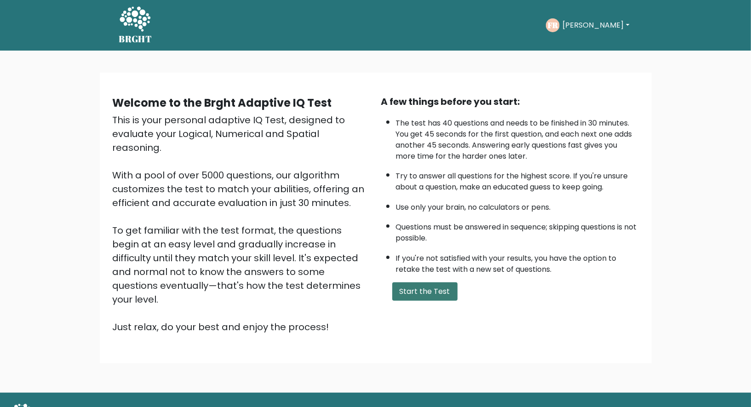
click at [412, 292] on button "Start the Test" at bounding box center [424, 291] width 65 height 18
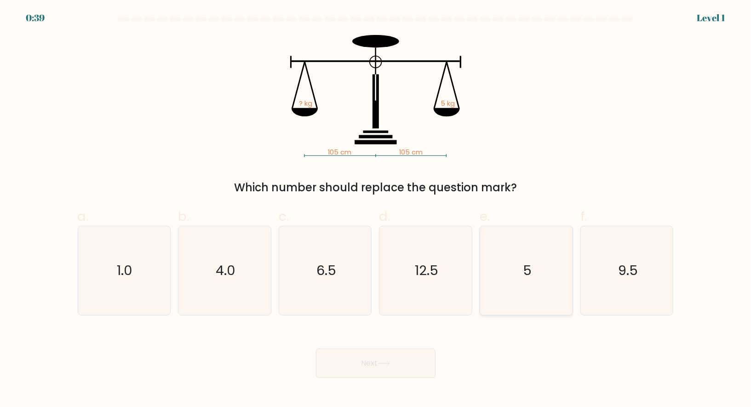
click at [518, 265] on icon "5" at bounding box center [526, 270] width 89 height 89
click at [376, 210] on input "e. 5" at bounding box center [376, 207] width 0 height 6
radio input "true"
click at [411, 367] on button "Next" at bounding box center [376, 363] width 120 height 29
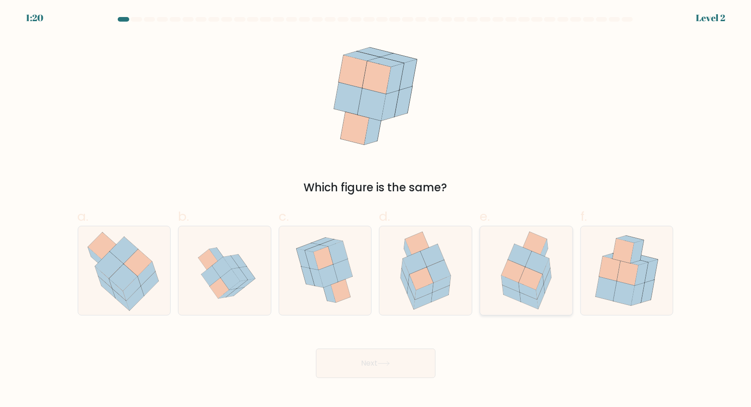
click at [525, 263] on icon at bounding box center [519, 255] width 23 height 23
click at [376, 210] on input "e." at bounding box center [376, 207] width 0 height 6
radio input "true"
click at [342, 369] on button "Next" at bounding box center [376, 363] width 120 height 29
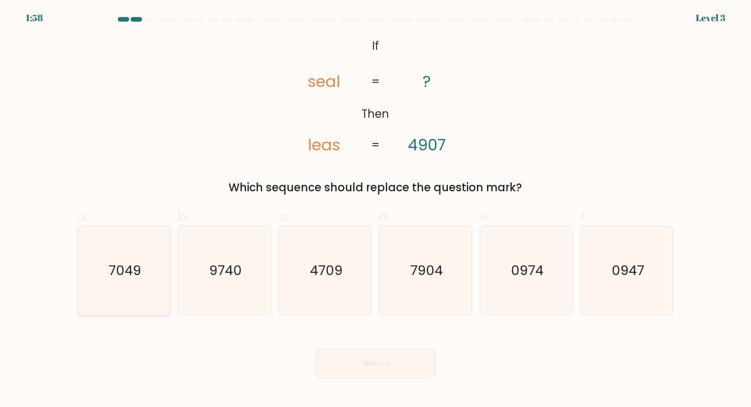
click at [145, 285] on icon "7049" at bounding box center [124, 270] width 89 height 89
click at [376, 210] on input "a. 7049" at bounding box center [376, 207] width 0 height 6
radio input "true"
click at [438, 263] on text "7904" at bounding box center [426, 270] width 33 height 18
click at [376, 210] on input "d. 7904" at bounding box center [376, 207] width 0 height 6
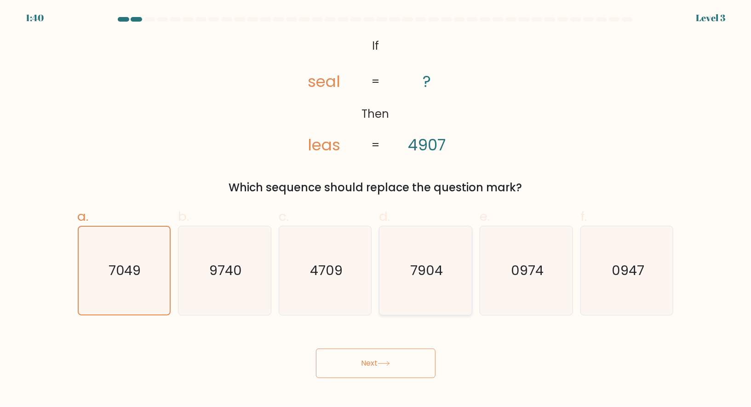
radio input "true"
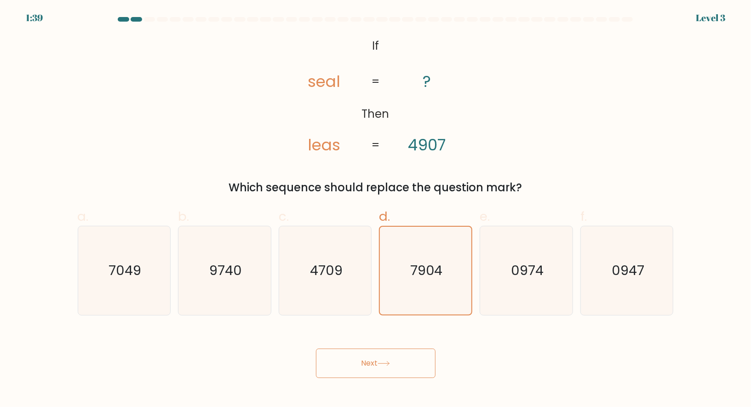
click at [366, 367] on button "Next" at bounding box center [376, 363] width 120 height 29
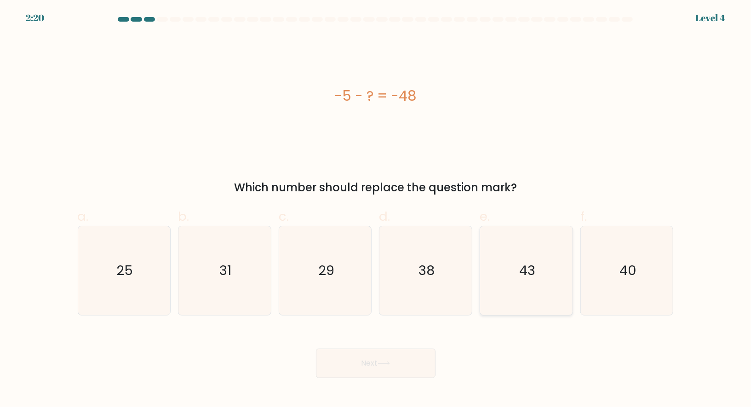
click at [518, 266] on icon "43" at bounding box center [526, 270] width 89 height 89
click at [376, 210] on input "e. 43" at bounding box center [376, 207] width 0 height 6
radio input "true"
click at [376, 366] on button "Next" at bounding box center [376, 363] width 120 height 29
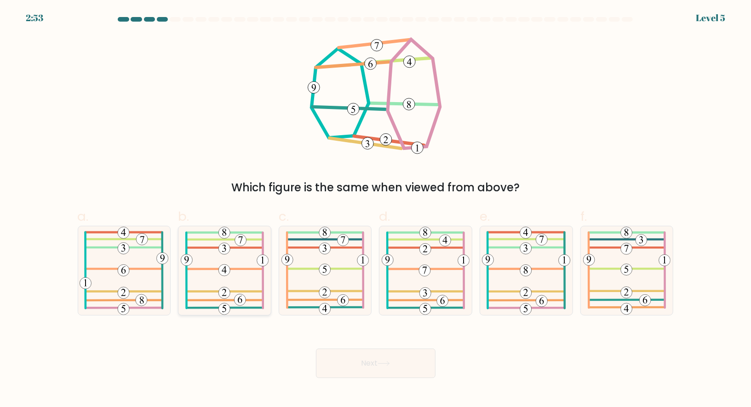
click at [236, 273] on icon at bounding box center [225, 270] width 88 height 89
click at [376, 210] on input "b." at bounding box center [376, 207] width 0 height 6
radio input "true"
click at [432, 276] on icon at bounding box center [426, 270] width 88 height 89
click at [376, 210] on input "d." at bounding box center [376, 207] width 0 height 6
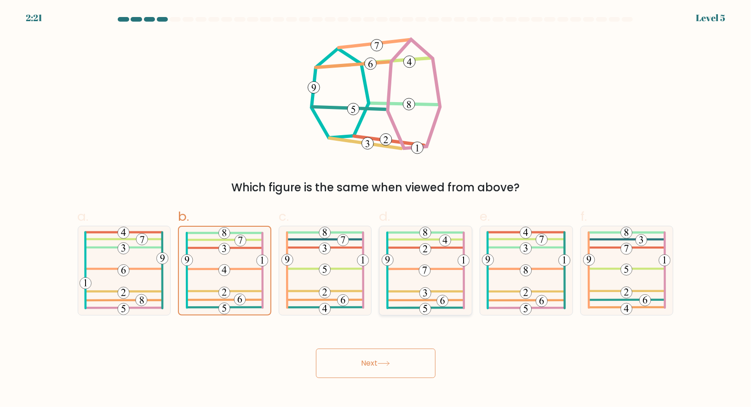
radio input "true"
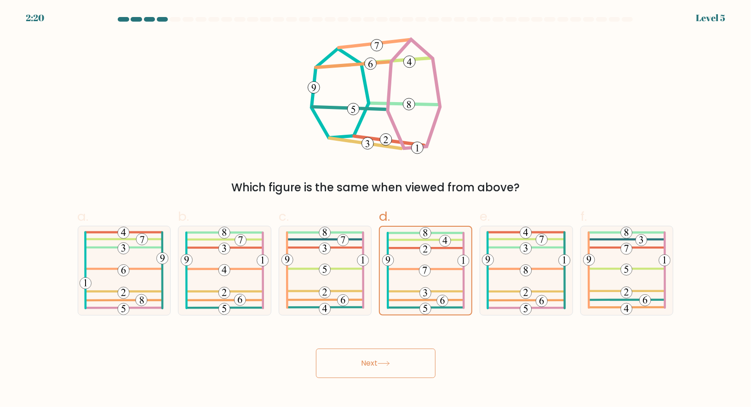
click at [372, 359] on button "Next" at bounding box center [376, 363] width 120 height 29
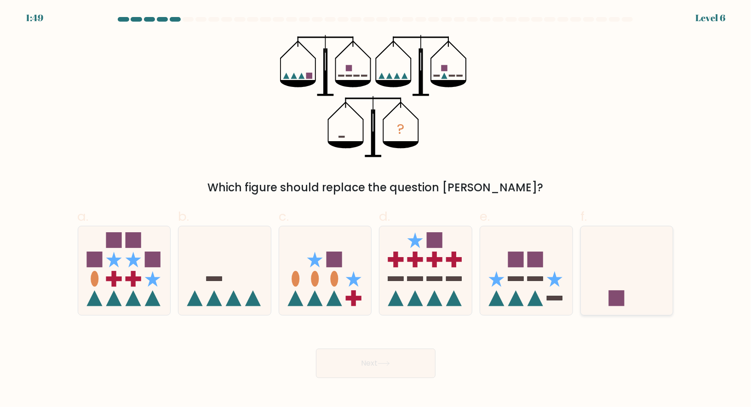
click at [591, 259] on icon at bounding box center [627, 270] width 92 height 76
click at [376, 210] on input "f." at bounding box center [376, 207] width 0 height 6
radio input "true"
click at [353, 363] on button "Next" at bounding box center [376, 363] width 120 height 29
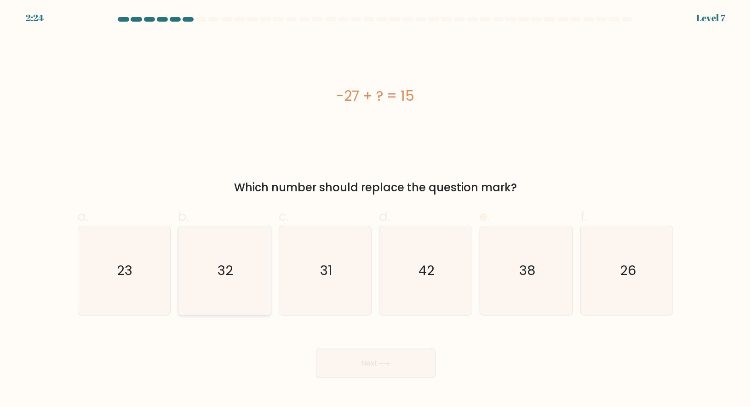
click at [234, 253] on icon "32" at bounding box center [224, 270] width 89 height 89
click at [376, 210] on input "b. 32" at bounding box center [376, 207] width 0 height 6
radio input "true"
click at [408, 283] on icon "42" at bounding box center [425, 270] width 89 height 89
click at [376, 210] on input "d. 42" at bounding box center [376, 207] width 0 height 6
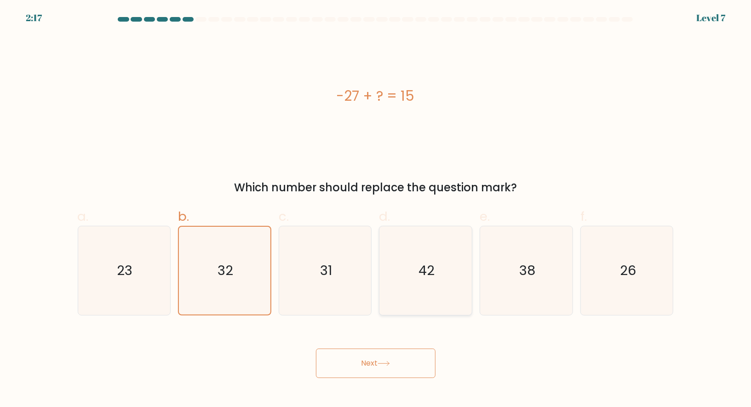
radio input "true"
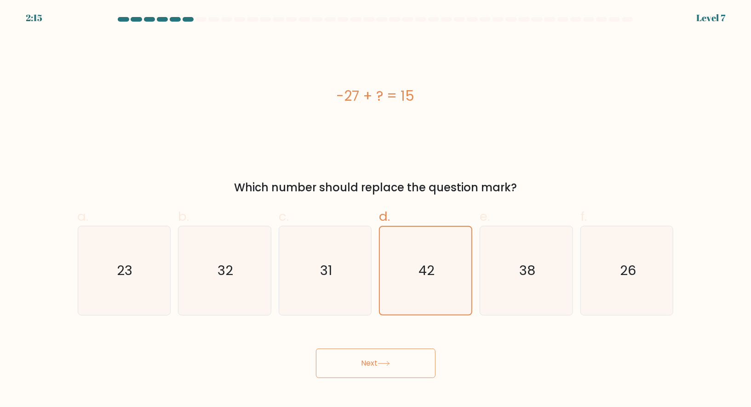
click at [371, 354] on button "Next" at bounding box center [376, 363] width 120 height 29
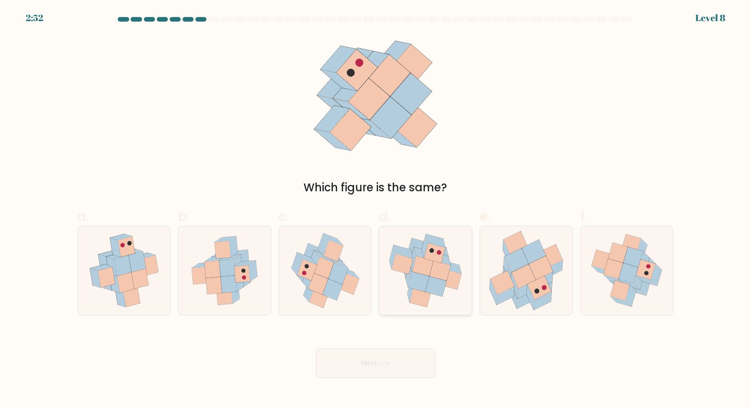
click at [430, 265] on icon at bounding box center [423, 266] width 21 height 20
click at [376, 210] on input "d." at bounding box center [376, 207] width 0 height 6
radio input "true"
click at [366, 365] on button "Next" at bounding box center [376, 363] width 120 height 29
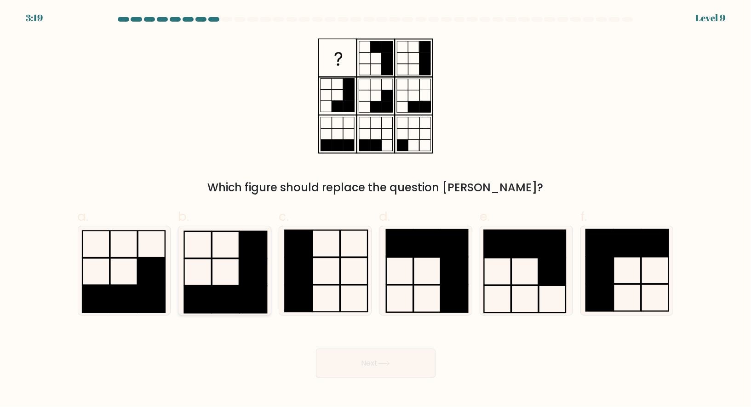
click at [225, 272] on icon at bounding box center [224, 270] width 89 height 89
click at [376, 210] on input "b." at bounding box center [376, 207] width 0 height 6
radio input "true"
click at [413, 305] on rect at bounding box center [399, 298] width 27 height 27
click at [376, 210] on input "d." at bounding box center [376, 207] width 0 height 6
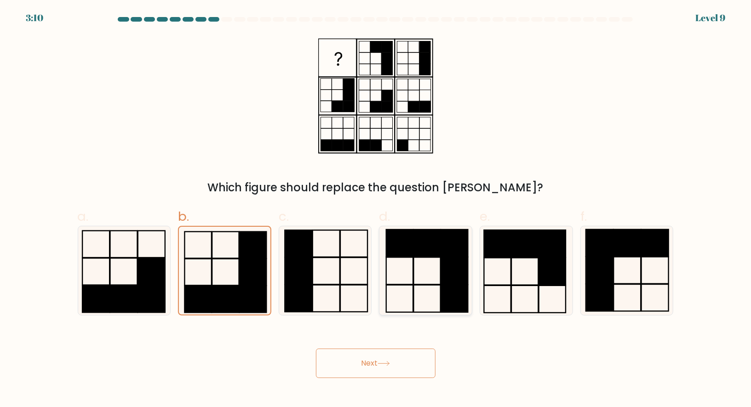
radio input "true"
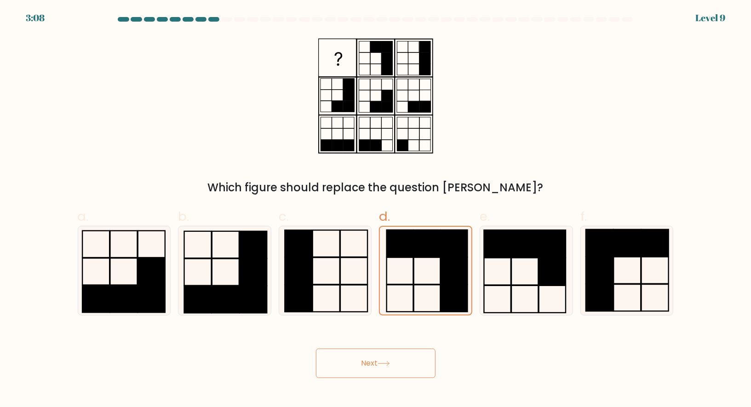
click at [368, 369] on button "Next" at bounding box center [376, 363] width 120 height 29
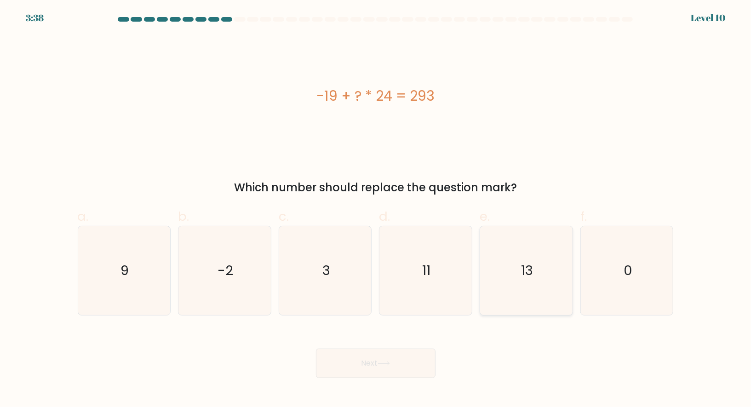
click at [500, 265] on icon "13" at bounding box center [526, 270] width 89 height 89
click at [376, 210] on input "e. 13" at bounding box center [376, 207] width 0 height 6
radio input "true"
click at [402, 363] on button "Next" at bounding box center [376, 363] width 120 height 29
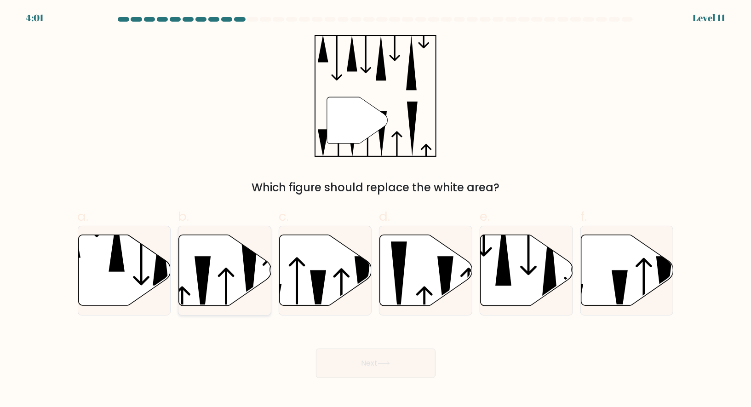
click at [242, 264] on icon at bounding box center [225, 270] width 92 height 71
click at [376, 210] on input "b." at bounding box center [376, 207] width 0 height 6
radio input "true"
click at [136, 273] on icon at bounding box center [124, 270] width 92 height 71
click at [376, 210] on input "a." at bounding box center [376, 207] width 0 height 6
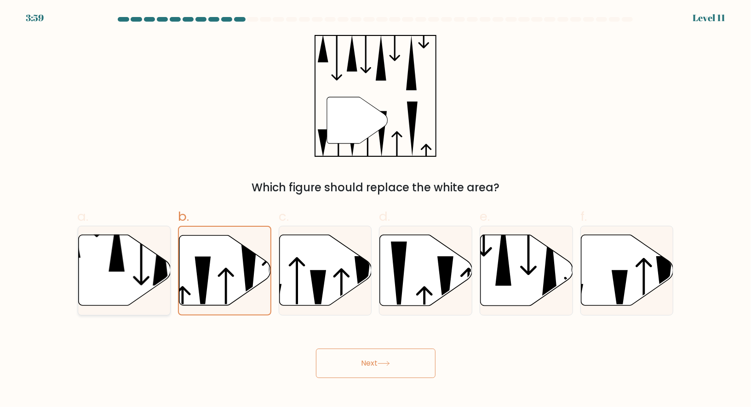
radio input "true"
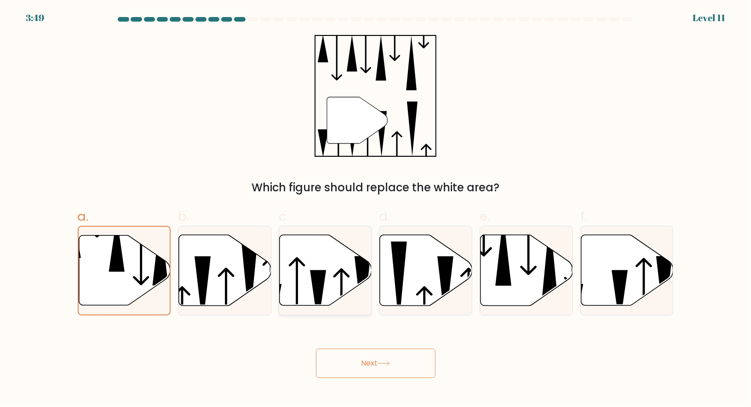
click at [330, 268] on icon at bounding box center [326, 270] width 92 height 71
click at [376, 210] on input "c." at bounding box center [376, 207] width 0 height 6
radio input "true"
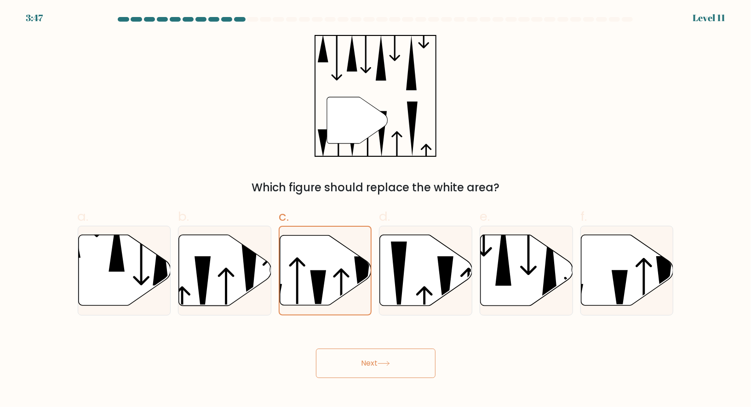
click at [371, 357] on button "Next" at bounding box center [376, 363] width 120 height 29
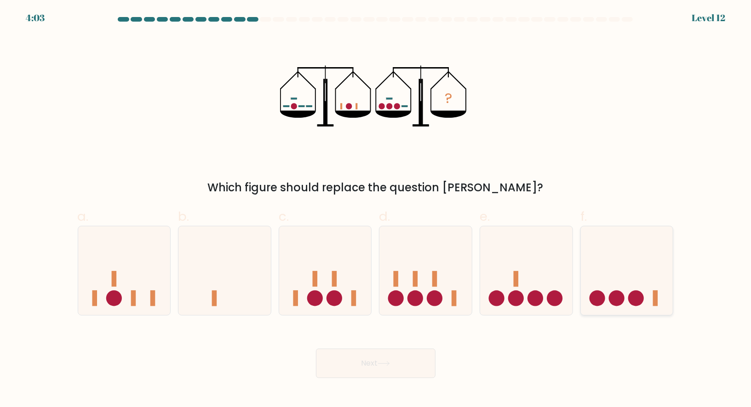
click at [615, 257] on icon at bounding box center [627, 270] width 92 height 76
click at [376, 210] on input "f." at bounding box center [376, 207] width 0 height 6
radio input "true"
click at [357, 369] on button "Next" at bounding box center [376, 363] width 120 height 29
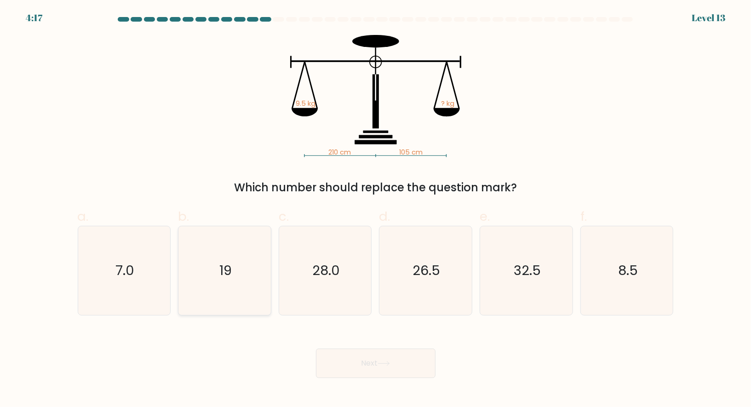
click at [211, 256] on icon "19" at bounding box center [224, 270] width 89 height 89
click at [376, 210] on input "b. 19" at bounding box center [376, 207] width 0 height 6
radio input "true"
click at [353, 362] on button "Next" at bounding box center [376, 363] width 120 height 29
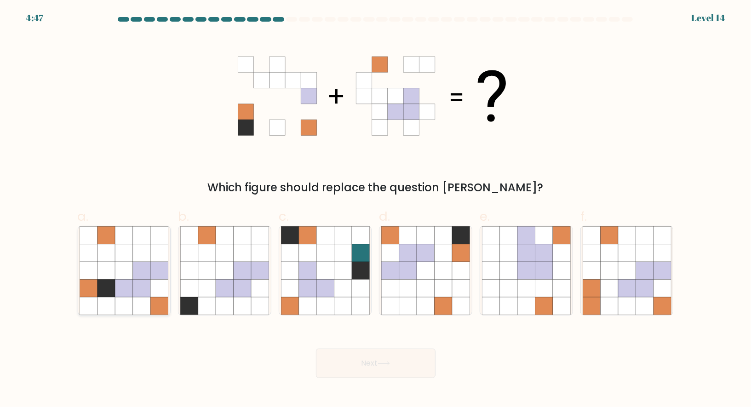
click at [119, 276] on icon at bounding box center [123, 270] width 17 height 17
click at [376, 210] on input "a." at bounding box center [376, 207] width 0 height 6
radio input "true"
click at [360, 365] on button "Next" at bounding box center [376, 363] width 120 height 29
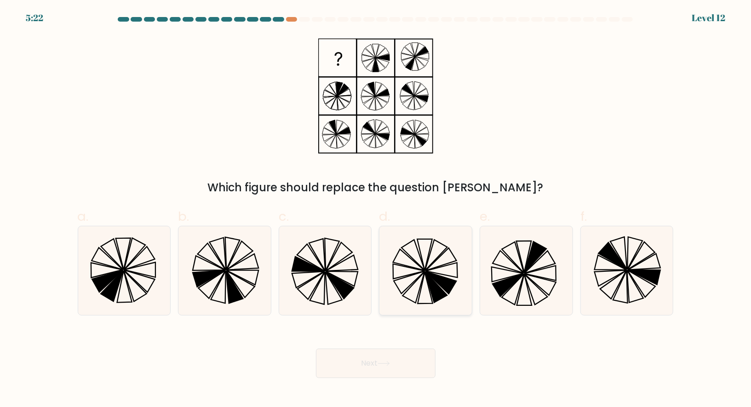
click at [417, 282] on icon at bounding box center [425, 270] width 89 height 89
click at [376, 210] on input "d." at bounding box center [376, 207] width 0 height 6
radio input "true"
click at [369, 363] on button "Next" at bounding box center [376, 363] width 120 height 29
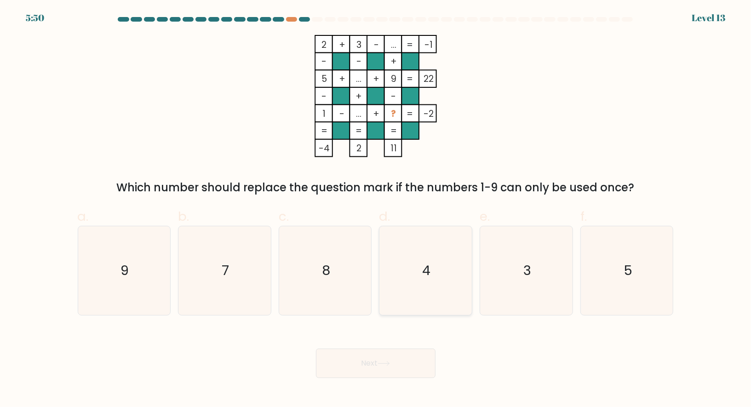
click at [416, 284] on icon "4" at bounding box center [425, 270] width 89 height 89
click at [376, 210] on input "d. 4" at bounding box center [376, 207] width 0 height 6
radio input "true"
click at [374, 357] on button "Next" at bounding box center [376, 363] width 120 height 29
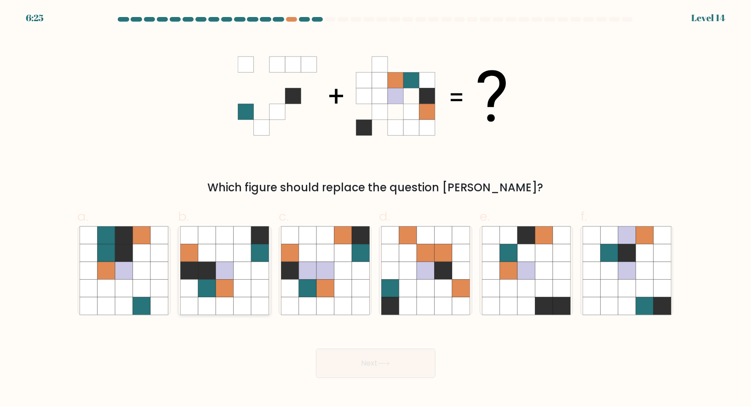
click at [237, 254] on icon at bounding box center [242, 252] width 17 height 17
click at [376, 210] on input "b." at bounding box center [376, 207] width 0 height 6
radio input "true"
click at [375, 363] on button "Next" at bounding box center [376, 363] width 120 height 29
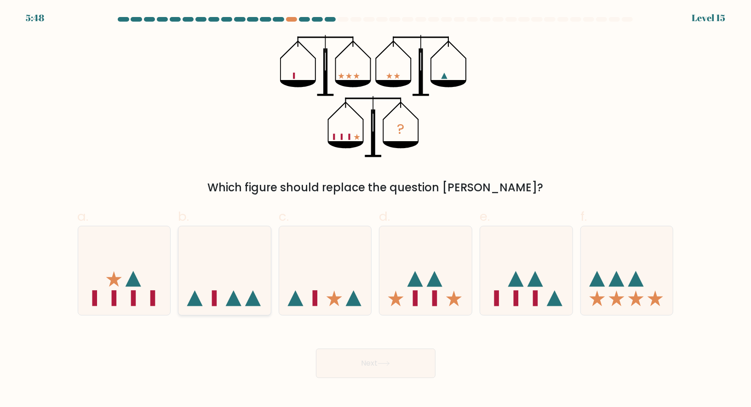
click at [223, 262] on icon at bounding box center [225, 270] width 92 height 76
click at [376, 210] on input "b." at bounding box center [376, 207] width 0 height 6
radio input "true"
click at [358, 363] on button "Next" at bounding box center [376, 363] width 120 height 29
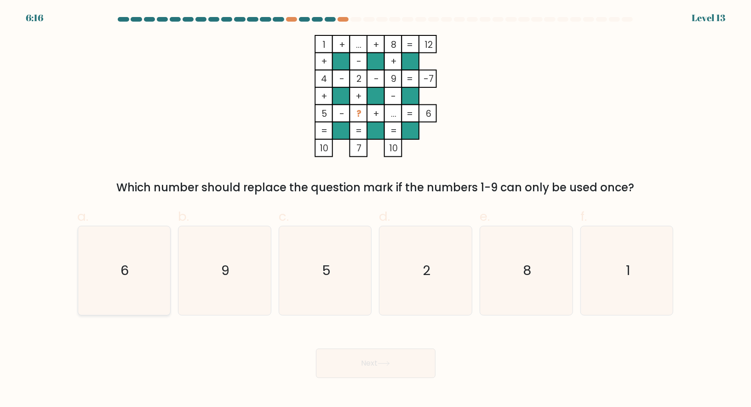
click at [127, 237] on icon "6" at bounding box center [124, 270] width 89 height 89
click at [376, 210] on input "a. 6" at bounding box center [376, 207] width 0 height 6
radio input "true"
click at [361, 363] on button "Next" at bounding box center [376, 363] width 120 height 29
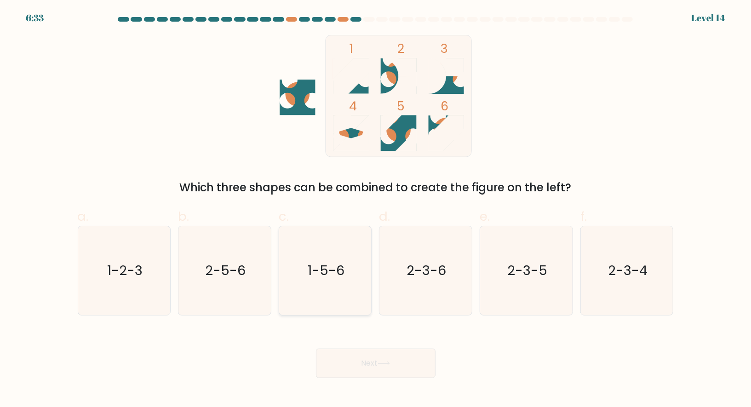
click at [328, 247] on icon "1-5-6" at bounding box center [325, 270] width 89 height 89
click at [376, 210] on input "c. 1-5-6" at bounding box center [376, 207] width 0 height 6
radio input "true"
click at [329, 363] on button "Next" at bounding box center [376, 363] width 120 height 29
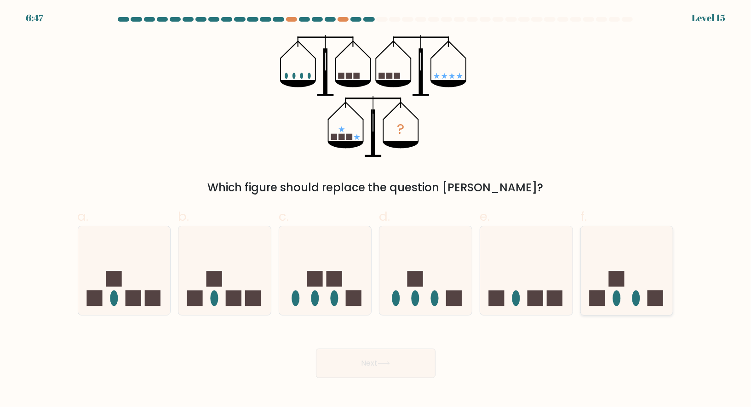
click at [597, 270] on icon at bounding box center [627, 270] width 92 height 76
click at [376, 210] on input "f." at bounding box center [376, 207] width 0 height 6
radio input "true"
click at [124, 273] on icon at bounding box center [124, 270] width 92 height 76
click at [376, 210] on input "a." at bounding box center [376, 207] width 0 height 6
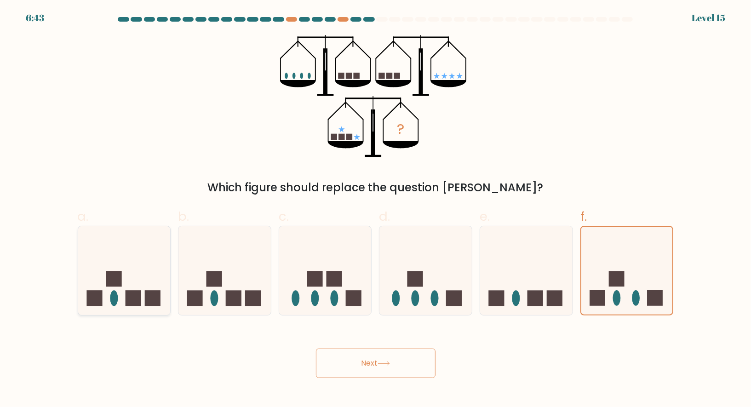
radio input "true"
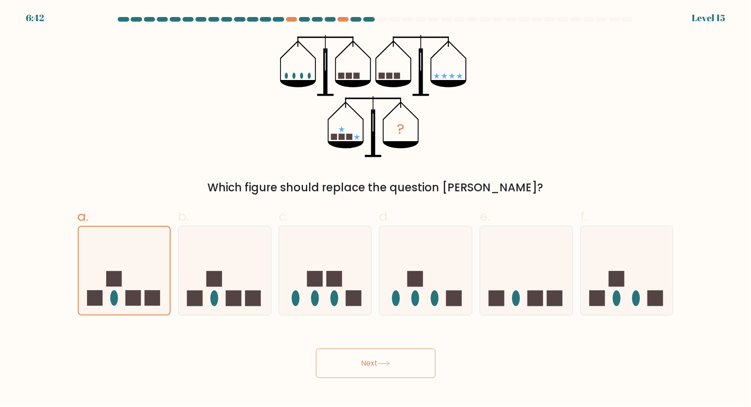
click at [361, 367] on button "Next" at bounding box center [376, 363] width 120 height 29
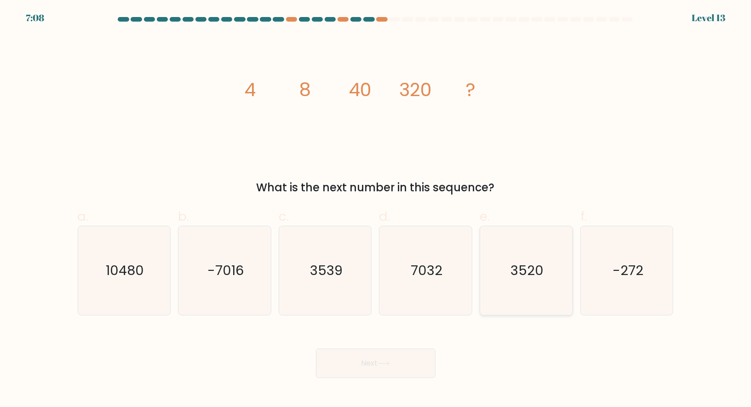
click at [535, 269] on text "3520" at bounding box center [527, 270] width 33 height 18
click at [376, 210] on input "e. 3520" at bounding box center [376, 207] width 0 height 6
radio input "true"
click at [364, 357] on button "Next" at bounding box center [376, 363] width 120 height 29
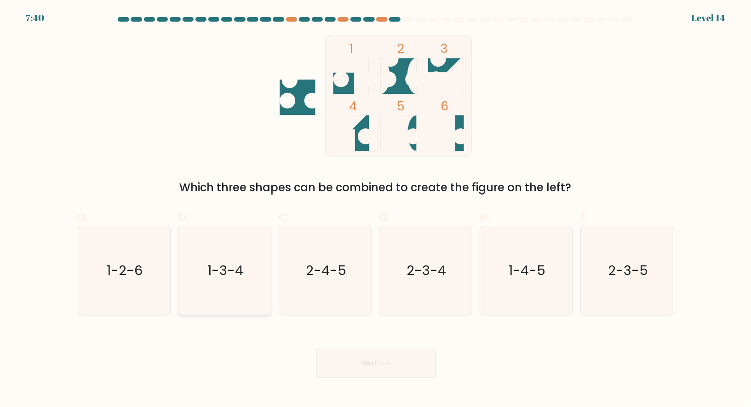
click at [207, 258] on icon "1-3-4" at bounding box center [224, 270] width 89 height 89
click at [376, 210] on input "b. 1-3-4" at bounding box center [376, 207] width 0 height 6
radio input "true"
click at [366, 359] on button "Next" at bounding box center [376, 363] width 120 height 29
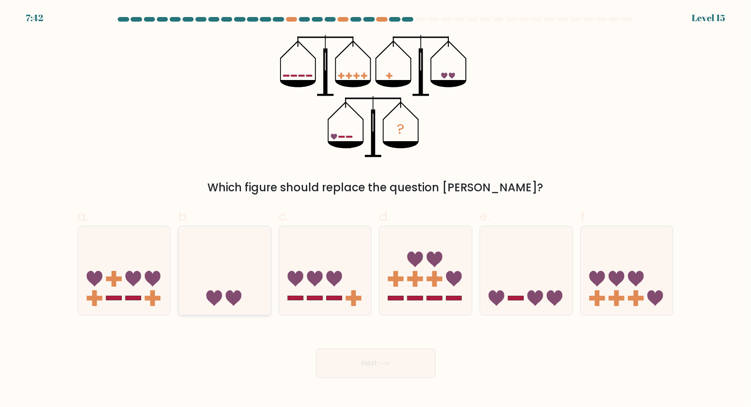
click at [200, 291] on icon at bounding box center [225, 270] width 92 height 76
click at [376, 210] on input "b." at bounding box center [376, 207] width 0 height 6
radio input "true"
click at [358, 369] on button "Next" at bounding box center [376, 363] width 120 height 29
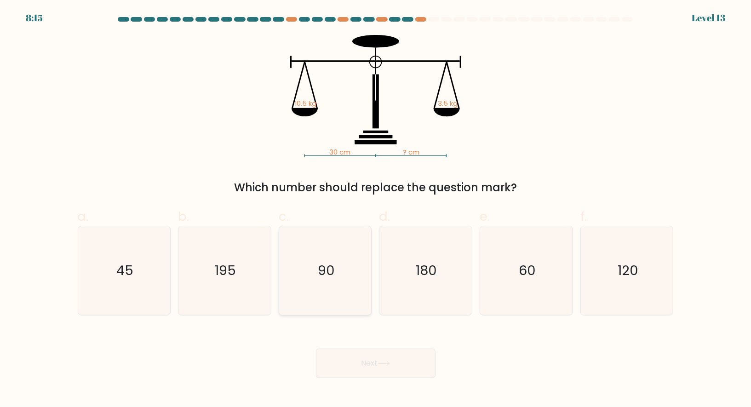
click at [353, 264] on icon "90" at bounding box center [325, 270] width 89 height 89
click at [376, 210] on input "c. 90" at bounding box center [376, 207] width 0 height 6
radio input "true"
click at [383, 359] on button "Next" at bounding box center [376, 363] width 120 height 29
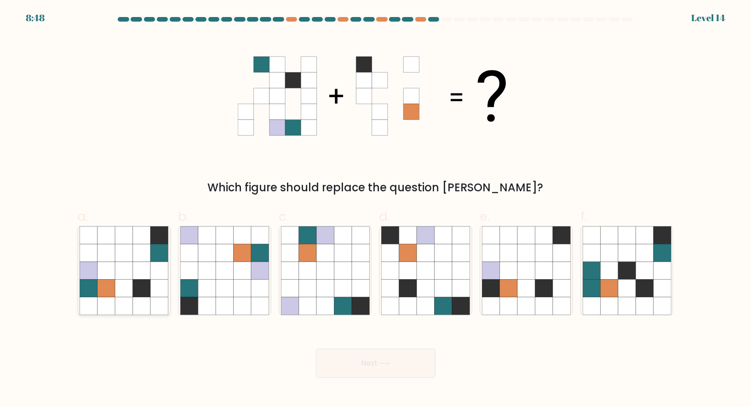
click at [115, 249] on icon at bounding box center [123, 252] width 17 height 17
click at [376, 210] on input "a." at bounding box center [376, 207] width 0 height 6
radio input "true"
click at [136, 272] on icon at bounding box center [141, 270] width 17 height 17
click at [376, 210] on input "a." at bounding box center [376, 207] width 0 height 6
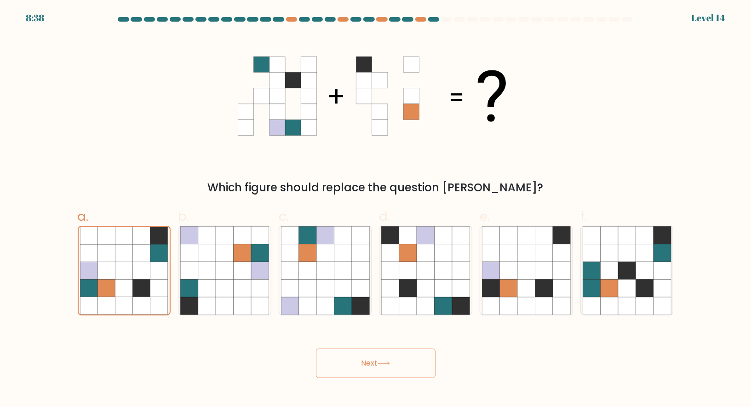
click at [328, 365] on button "Next" at bounding box center [376, 363] width 120 height 29
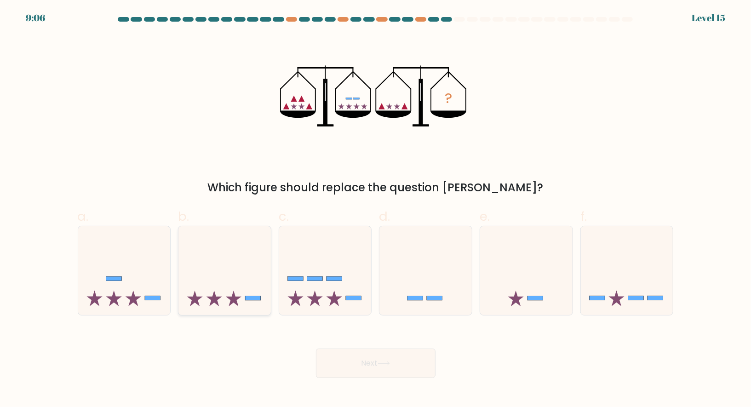
click at [216, 275] on icon at bounding box center [225, 270] width 92 height 76
click at [376, 210] on input "b." at bounding box center [376, 207] width 0 height 6
radio input "true"
click at [409, 358] on button "Next" at bounding box center [376, 363] width 120 height 29
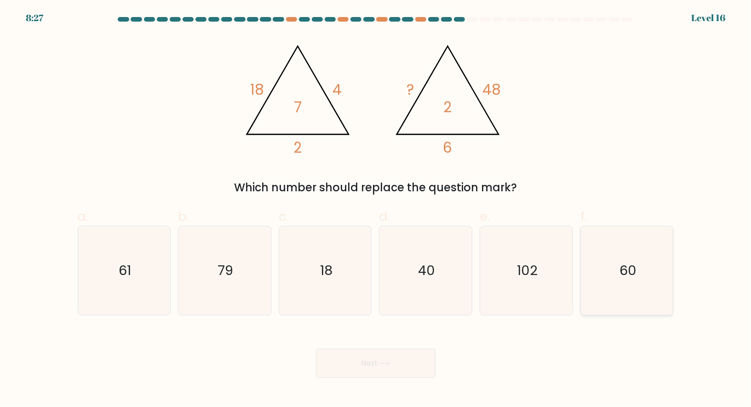
click at [613, 242] on icon "60" at bounding box center [627, 270] width 89 height 89
click at [376, 210] on input "f. 60" at bounding box center [376, 207] width 0 height 6
radio input "true"
click at [351, 369] on button "Next" at bounding box center [376, 363] width 120 height 29
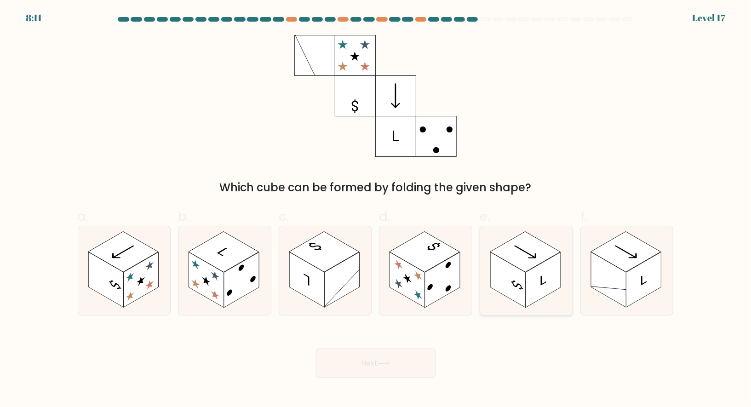
click at [509, 233] on icon at bounding box center [526, 270] width 92 height 89
click at [376, 210] on input "e." at bounding box center [376, 207] width 0 height 6
radio input "true"
click at [343, 372] on button "Next" at bounding box center [376, 363] width 120 height 29
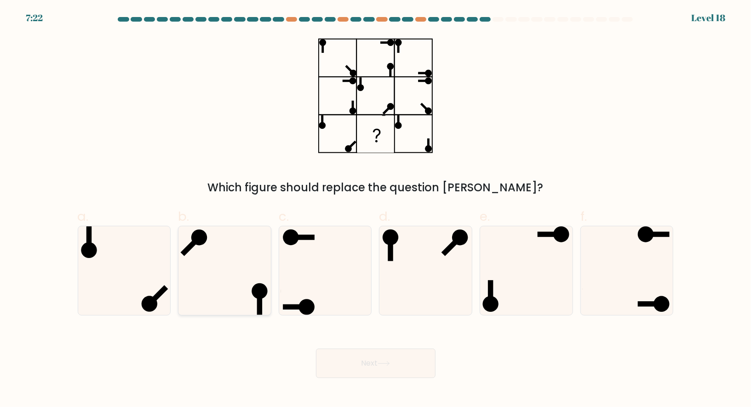
click at [211, 285] on icon at bounding box center [224, 270] width 89 height 89
click at [376, 210] on input "b." at bounding box center [376, 207] width 0 height 6
radio input "true"
click at [518, 279] on icon at bounding box center [526, 270] width 89 height 89
click at [376, 210] on input "e." at bounding box center [376, 207] width 0 height 6
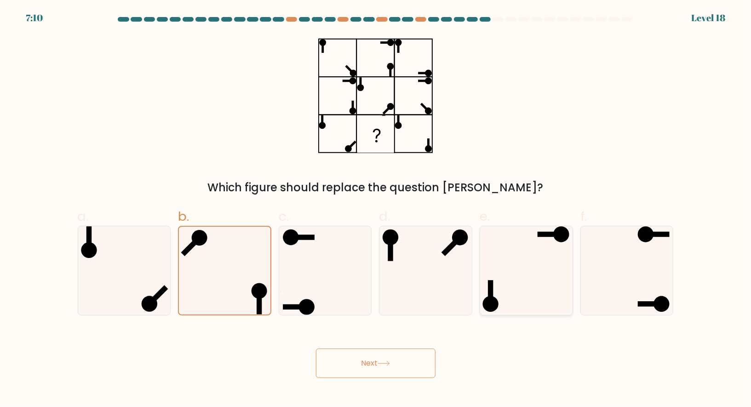
radio input "true"
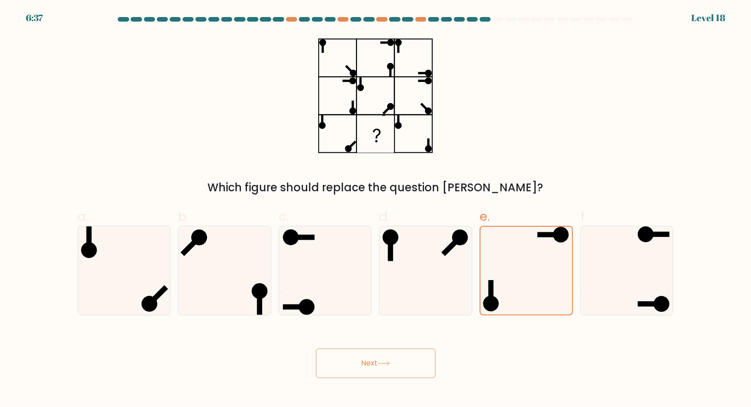
click at [366, 349] on button "Next" at bounding box center [376, 363] width 120 height 29
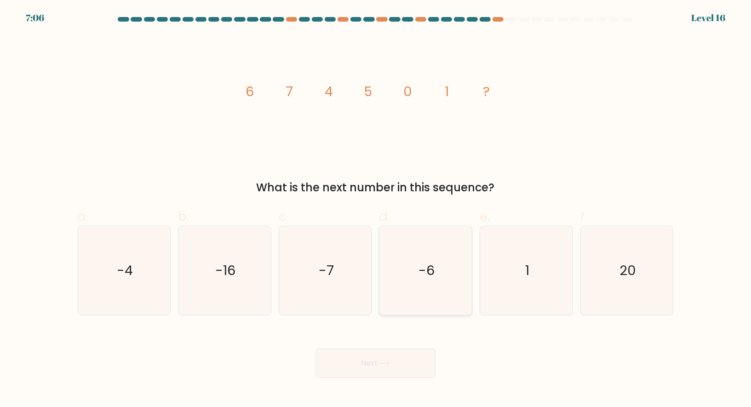
click at [413, 245] on icon "-6" at bounding box center [425, 270] width 89 height 89
click at [376, 210] on input "d. -6" at bounding box center [376, 207] width 0 height 6
radio input "true"
click at [368, 367] on button "Next" at bounding box center [376, 363] width 120 height 29
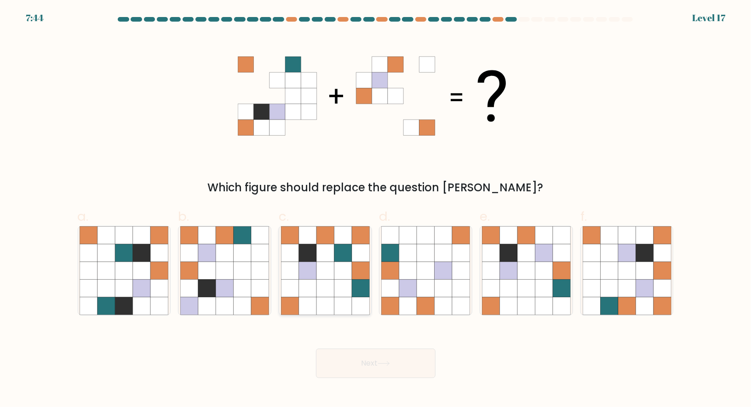
click at [320, 261] on icon at bounding box center [325, 252] width 17 height 17
click at [376, 210] on input "c." at bounding box center [376, 207] width 0 height 6
radio input "true"
click at [356, 359] on button "Next" at bounding box center [376, 363] width 120 height 29
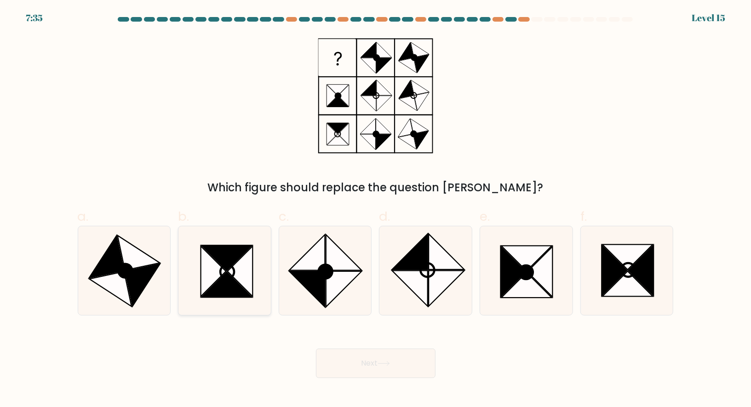
click at [265, 269] on icon at bounding box center [224, 270] width 89 height 89
click at [376, 210] on input "b." at bounding box center [376, 207] width 0 height 6
radio input "true"
click at [381, 358] on button "Next" at bounding box center [376, 363] width 120 height 29
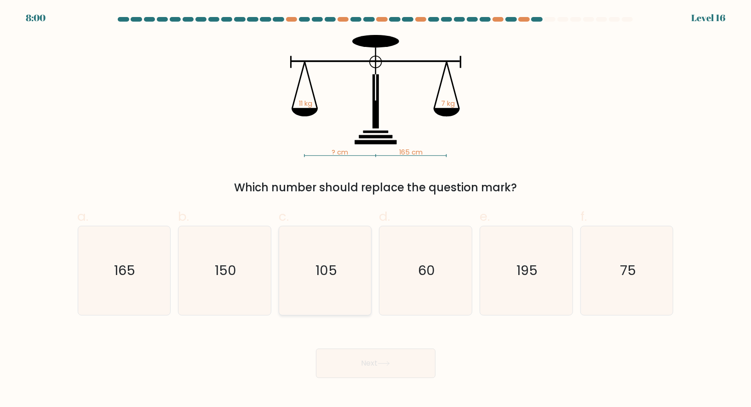
click at [308, 255] on icon "105" at bounding box center [325, 270] width 89 height 89
click at [376, 210] on input "c. 105" at bounding box center [376, 207] width 0 height 6
radio input "true"
click at [355, 355] on button "Next" at bounding box center [376, 363] width 120 height 29
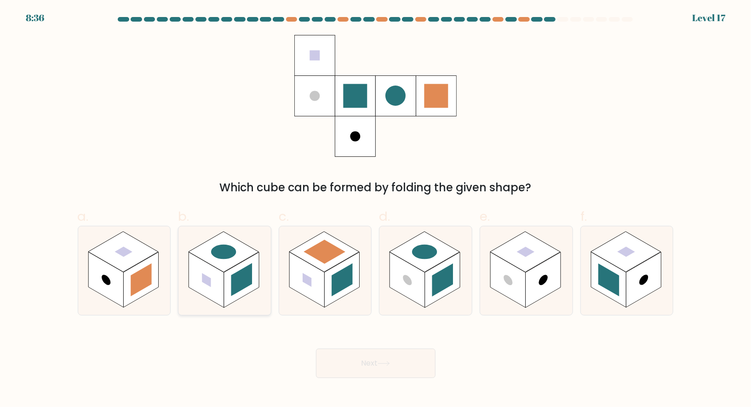
click at [242, 261] on rect at bounding box center [224, 251] width 70 height 40
click at [376, 210] on input "b." at bounding box center [376, 207] width 0 height 6
radio input "true"
click at [336, 360] on button "Next" at bounding box center [376, 363] width 120 height 29
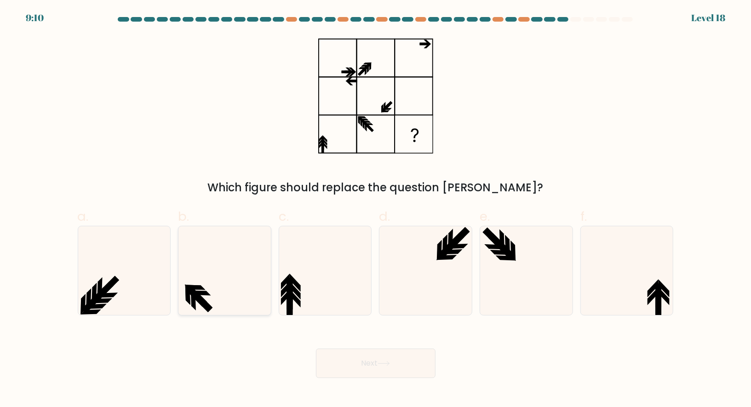
click at [242, 282] on icon at bounding box center [224, 270] width 89 height 89
click at [376, 210] on input "b." at bounding box center [376, 207] width 0 height 6
radio input "true"
click at [363, 371] on button "Next" at bounding box center [376, 363] width 120 height 29
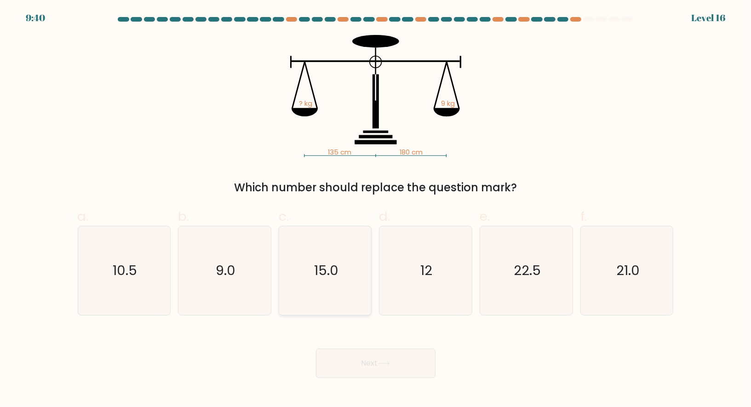
click at [324, 268] on text "15.0" at bounding box center [326, 270] width 24 height 18
click at [376, 210] on input "c. 15.0" at bounding box center [376, 207] width 0 height 6
radio input "true"
click at [415, 267] on icon "12" at bounding box center [425, 270] width 89 height 89
click at [376, 210] on input "d. 12" at bounding box center [376, 207] width 0 height 6
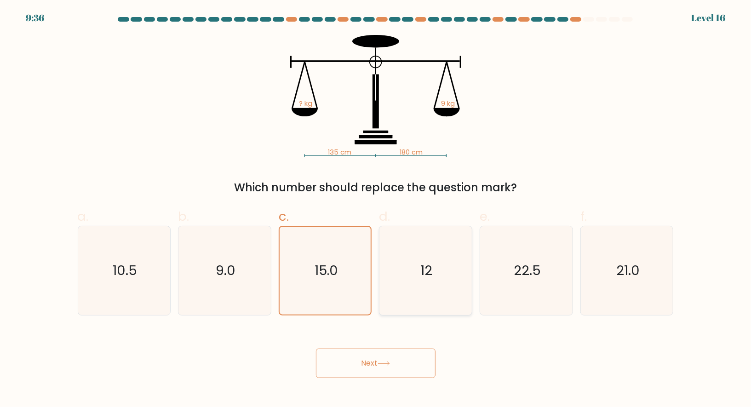
radio input "true"
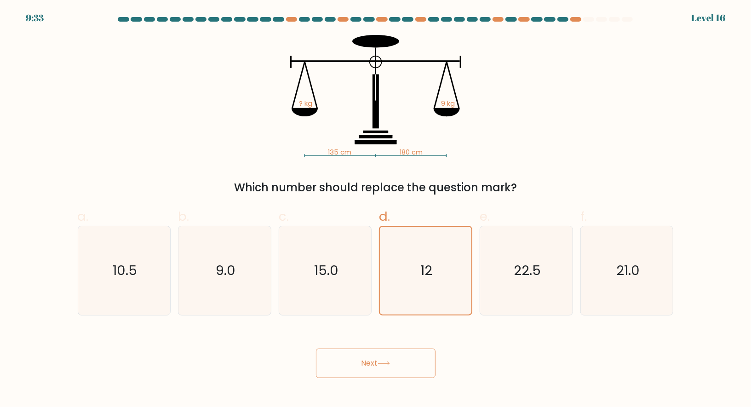
click at [352, 358] on button "Next" at bounding box center [376, 363] width 120 height 29
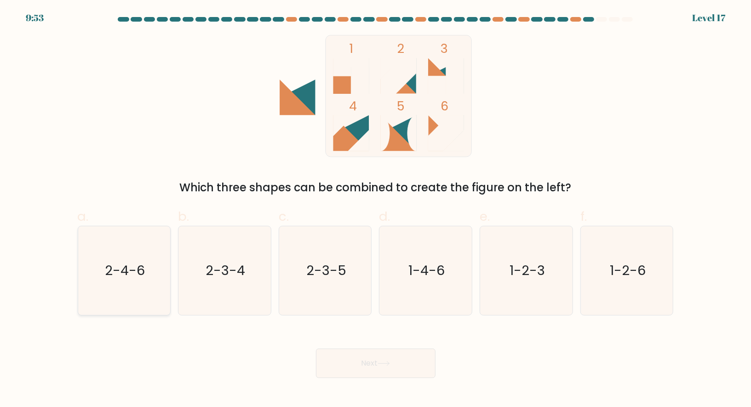
click at [149, 253] on icon "2-4-6" at bounding box center [124, 270] width 89 height 89
click at [376, 210] on input "a. 2-4-6" at bounding box center [376, 207] width 0 height 6
radio input "true"
click at [361, 356] on button "Next" at bounding box center [376, 363] width 120 height 29
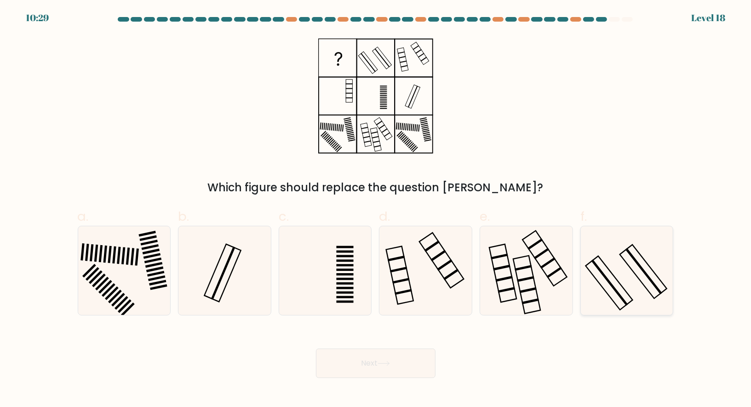
click at [599, 262] on icon at bounding box center [627, 270] width 89 height 89
click at [376, 210] on input "f." at bounding box center [376, 207] width 0 height 6
radio input "true"
click at [374, 356] on button "Next" at bounding box center [376, 363] width 120 height 29
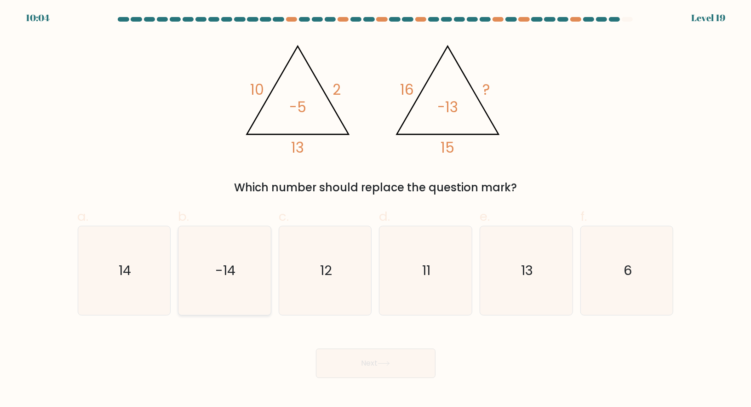
click at [242, 251] on icon "-14" at bounding box center [224, 270] width 89 height 89
click at [376, 210] on input "b. -14" at bounding box center [376, 207] width 0 height 6
radio input "true"
click at [520, 266] on icon "13" at bounding box center [526, 270] width 89 height 89
click at [376, 210] on input "e. 13" at bounding box center [376, 207] width 0 height 6
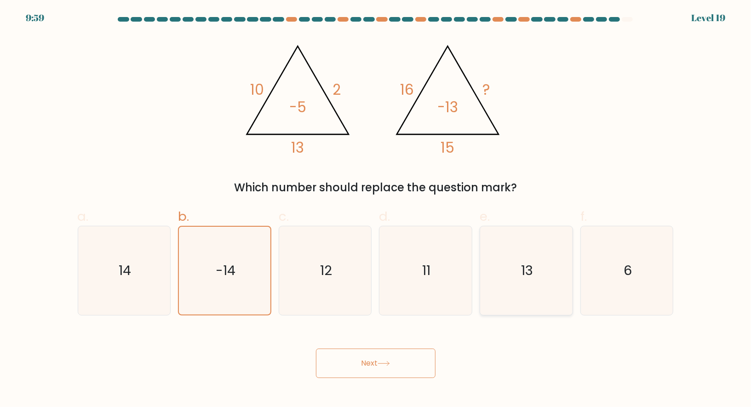
radio input "true"
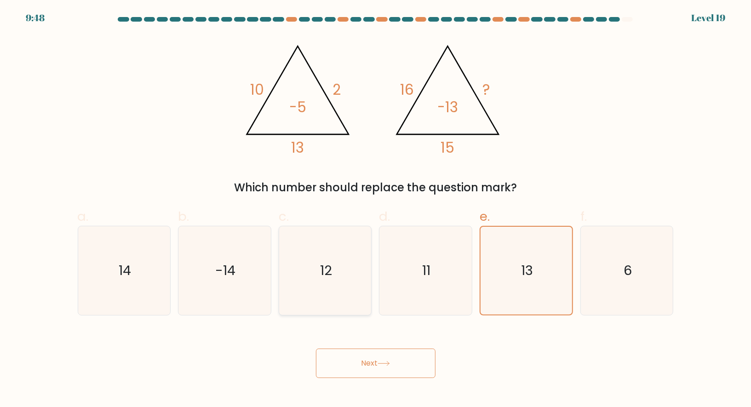
click at [344, 258] on icon "12" at bounding box center [325, 270] width 89 height 89
click at [376, 210] on input "c. 12" at bounding box center [376, 207] width 0 height 6
radio input "true"
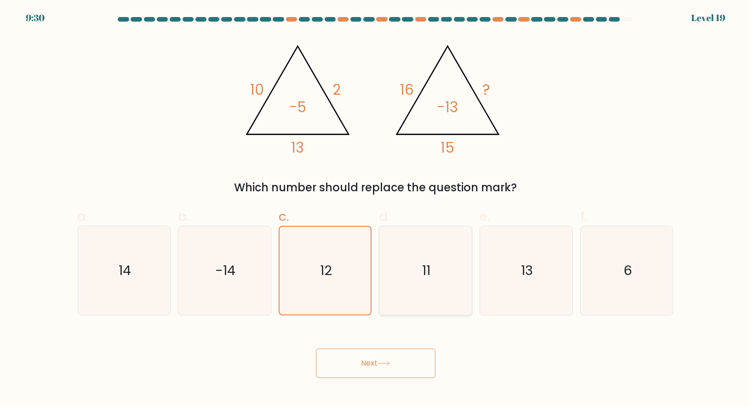
click at [420, 270] on icon "11" at bounding box center [425, 270] width 89 height 89
click at [376, 210] on input "d. 11" at bounding box center [376, 207] width 0 height 6
radio input "true"
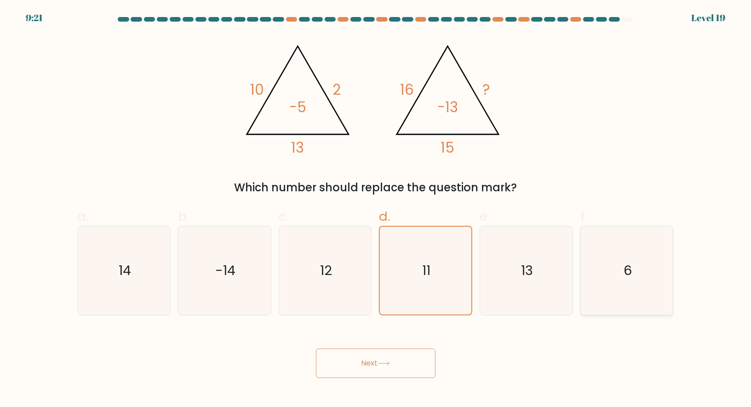
click at [618, 265] on icon "6" at bounding box center [627, 270] width 89 height 89
click at [376, 210] on input "f. 6" at bounding box center [376, 207] width 0 height 6
radio input "true"
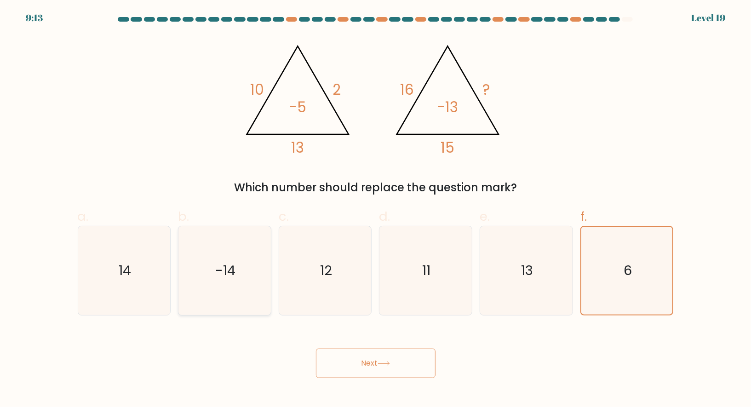
click at [241, 256] on icon "-14" at bounding box center [224, 270] width 89 height 89
click at [376, 210] on input "b. -14" at bounding box center [376, 207] width 0 height 6
radio input "true"
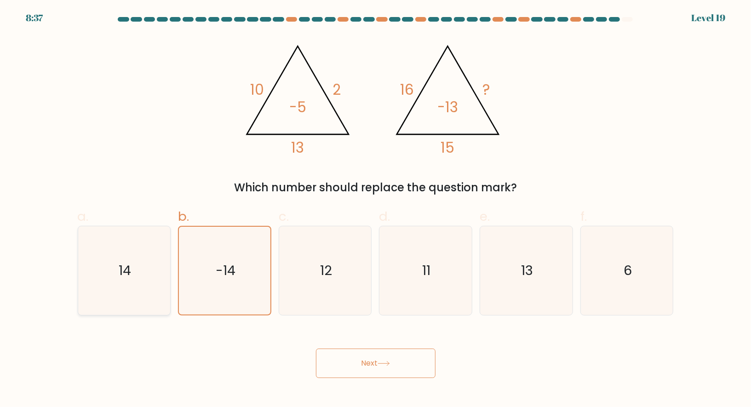
click at [125, 288] on icon "14" at bounding box center [124, 270] width 89 height 89
click at [376, 210] on input "a. 14" at bounding box center [376, 207] width 0 height 6
radio input "true"
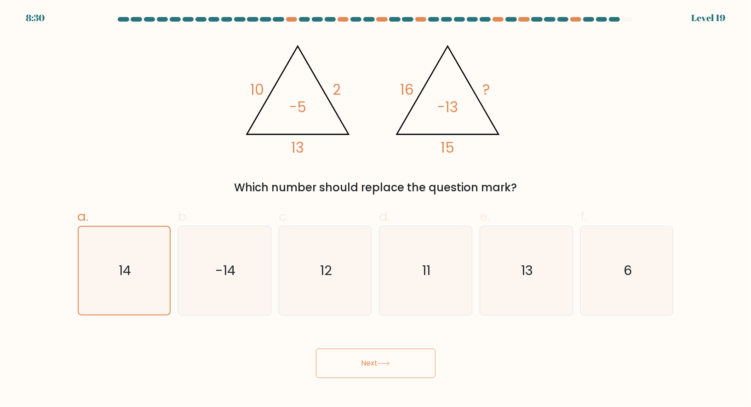
click at [375, 359] on button "Next" at bounding box center [376, 363] width 120 height 29
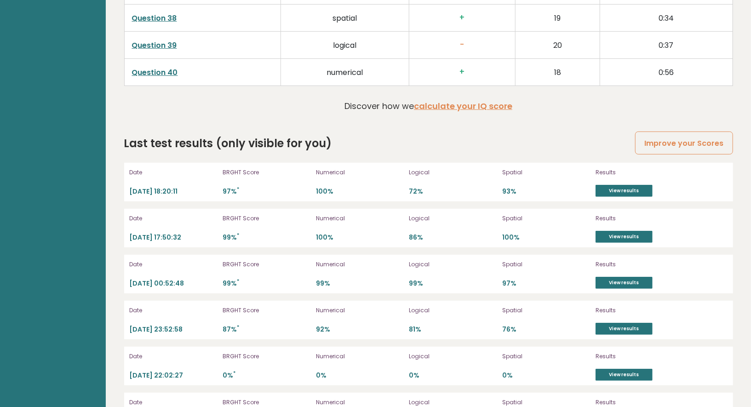
scroll to position [2543, 0]
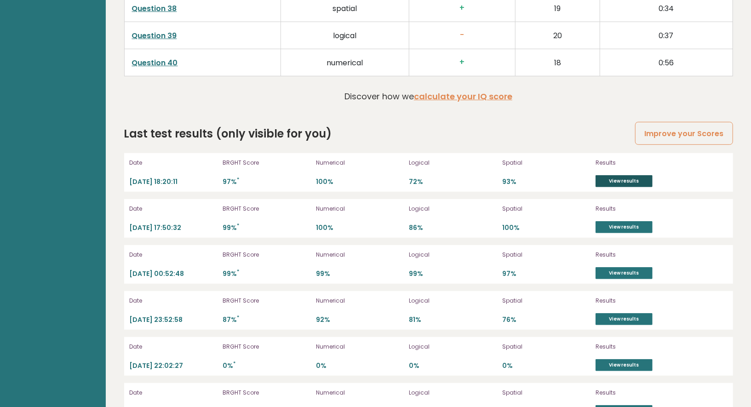
click at [605, 175] on link "View results" at bounding box center [624, 181] width 57 height 12
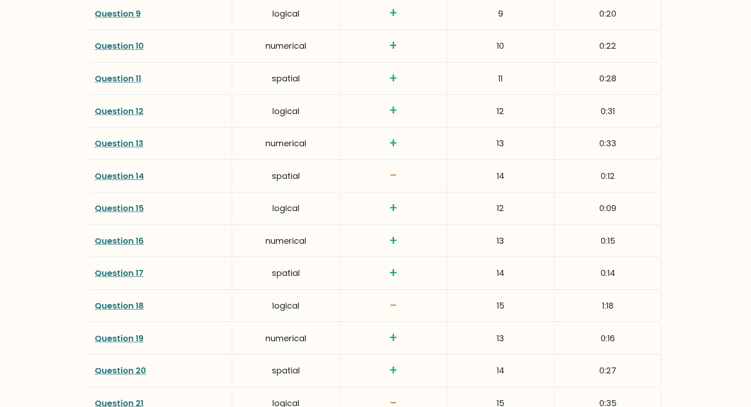
scroll to position [1592, 0]
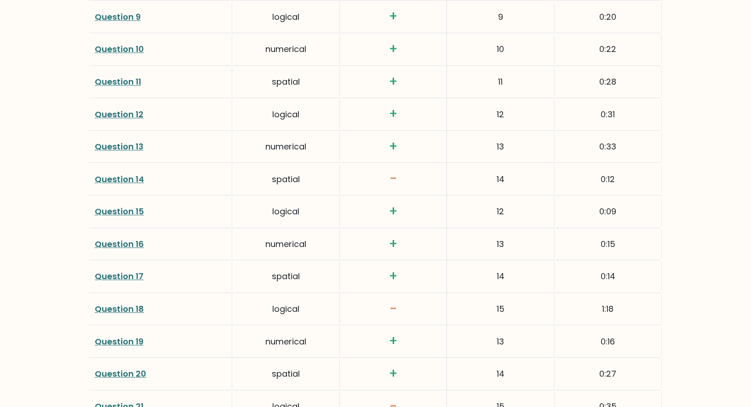
click at [109, 177] on link "Question 14" at bounding box center [119, 179] width 49 height 12
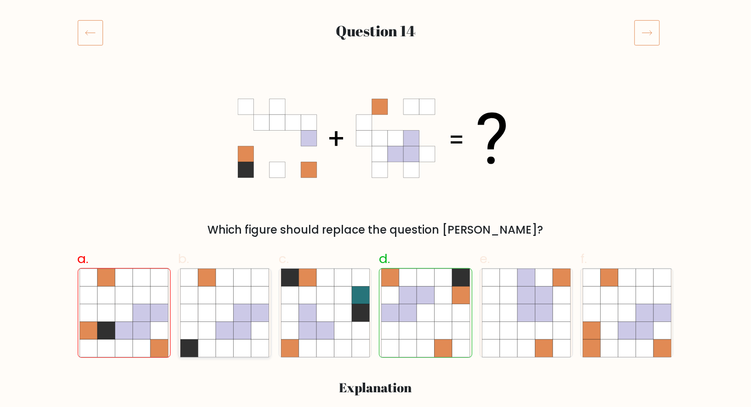
scroll to position [104, 0]
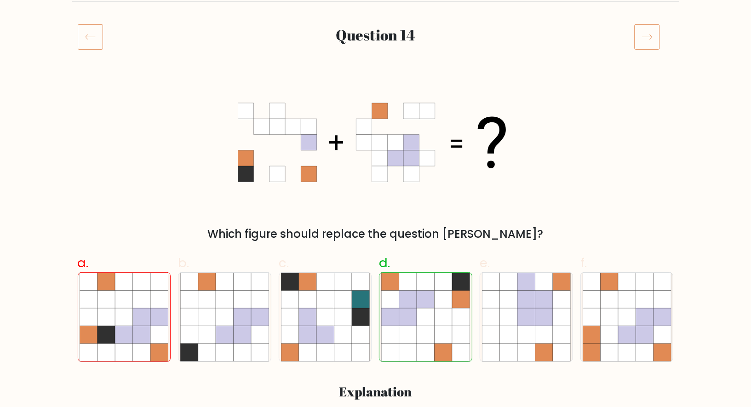
click at [87, 33] on icon at bounding box center [90, 37] width 25 height 26
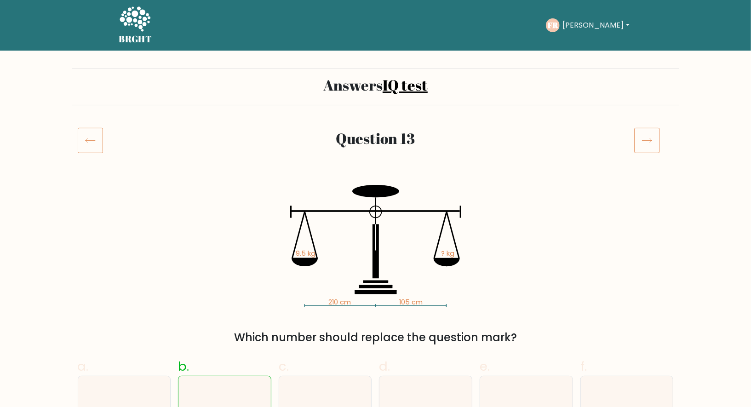
click at [647, 146] on icon at bounding box center [647, 140] width 26 height 26
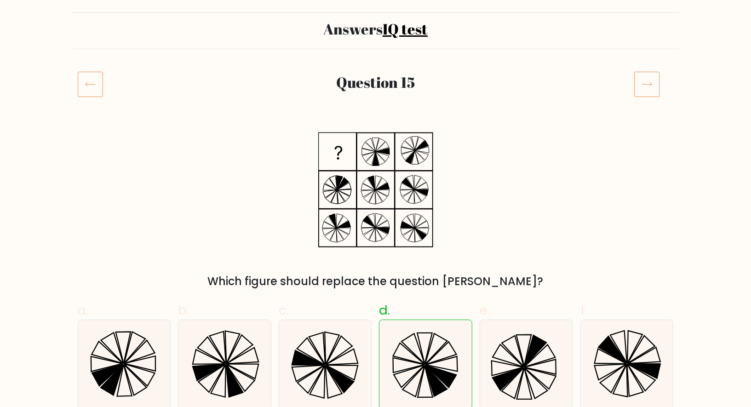
scroll to position [40, 0]
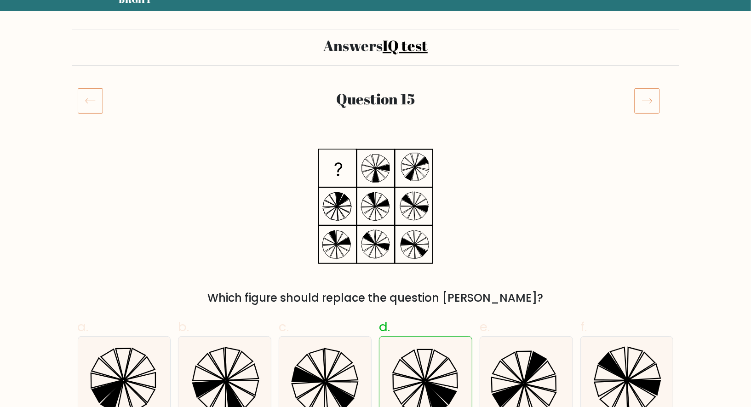
click at [646, 102] on icon at bounding box center [647, 101] width 26 height 26
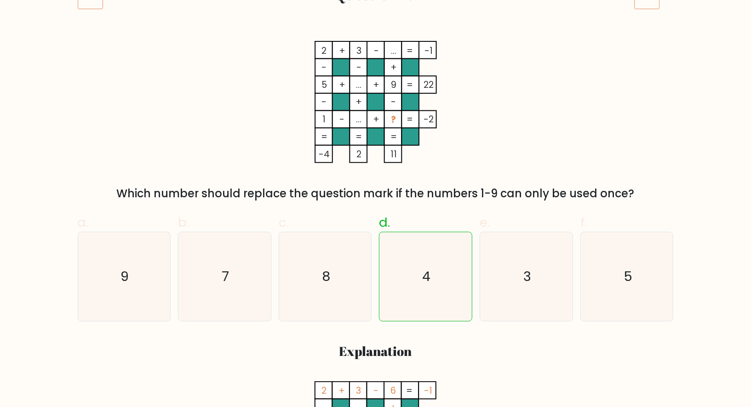
scroll to position [144, 0]
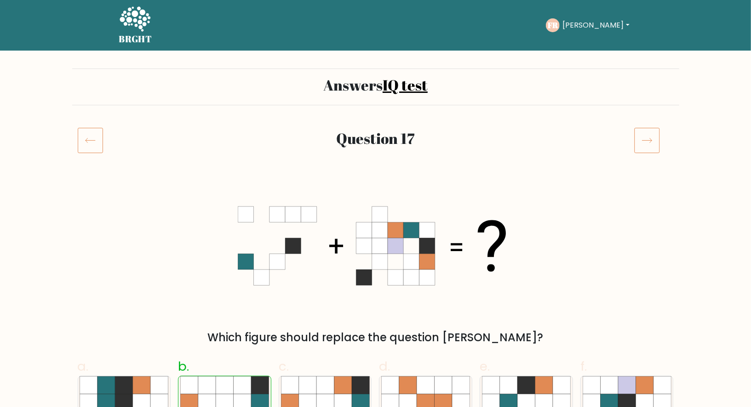
click at [643, 143] on icon at bounding box center [647, 140] width 26 height 26
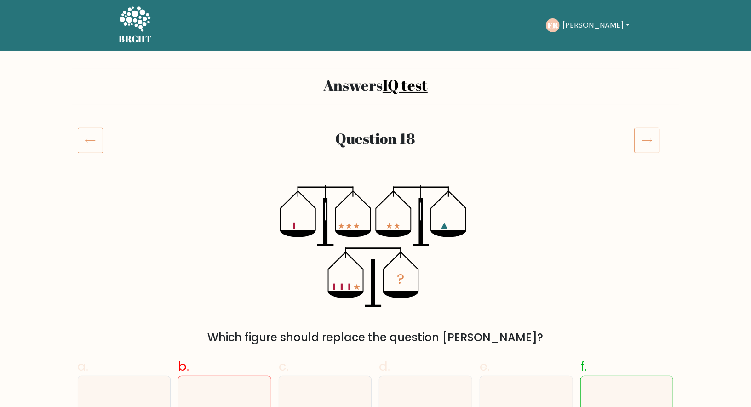
click at [648, 141] on icon at bounding box center [647, 140] width 26 height 26
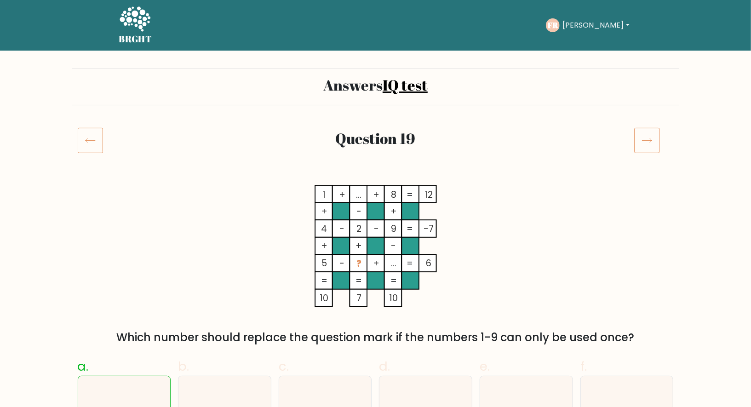
click at [642, 145] on icon at bounding box center [647, 140] width 26 height 26
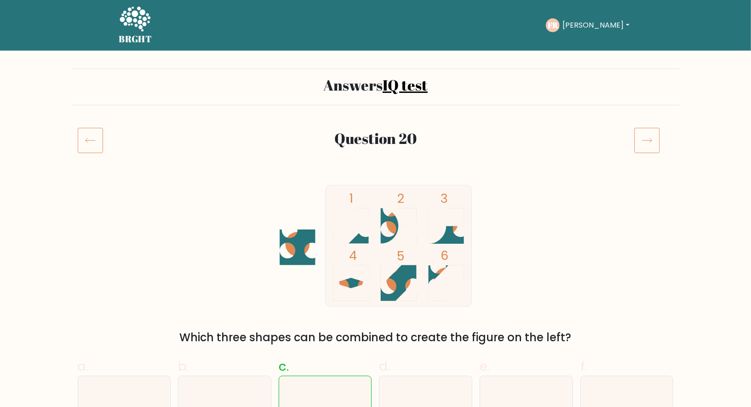
click at [646, 147] on icon at bounding box center [647, 140] width 26 height 26
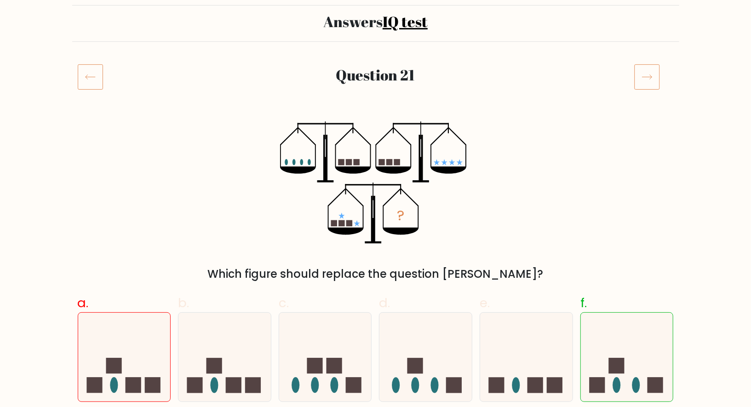
scroll to position [2, 0]
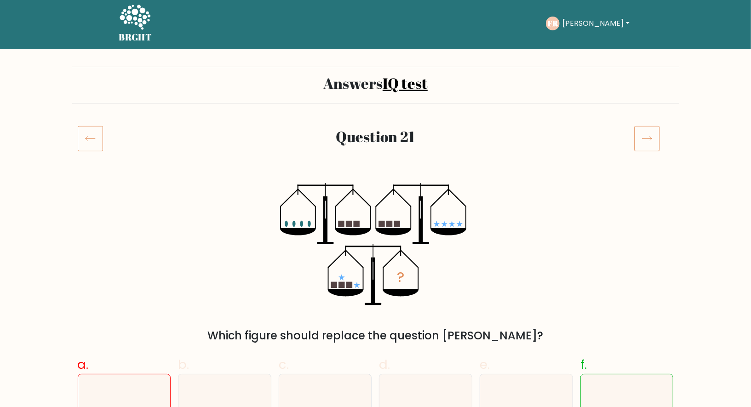
click at [649, 135] on icon at bounding box center [647, 139] width 26 height 26
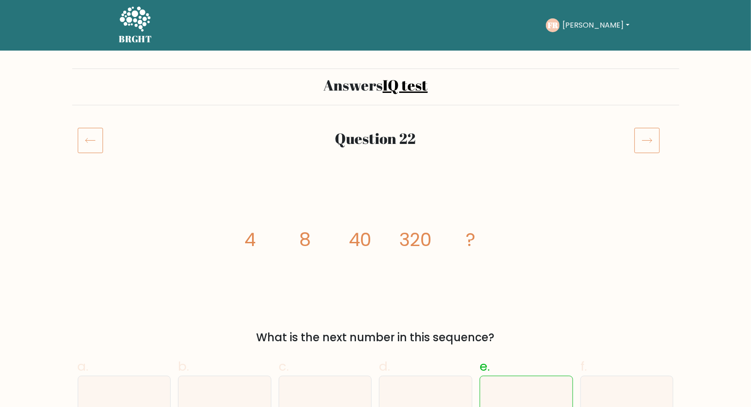
click at [649, 145] on icon at bounding box center [647, 140] width 26 height 26
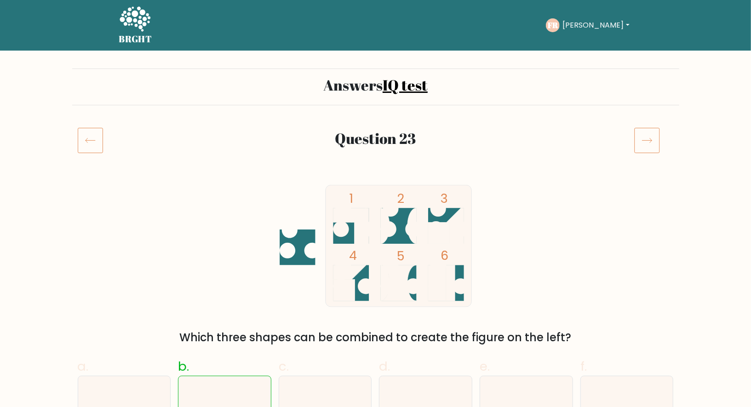
click at [654, 140] on icon at bounding box center [647, 140] width 26 height 26
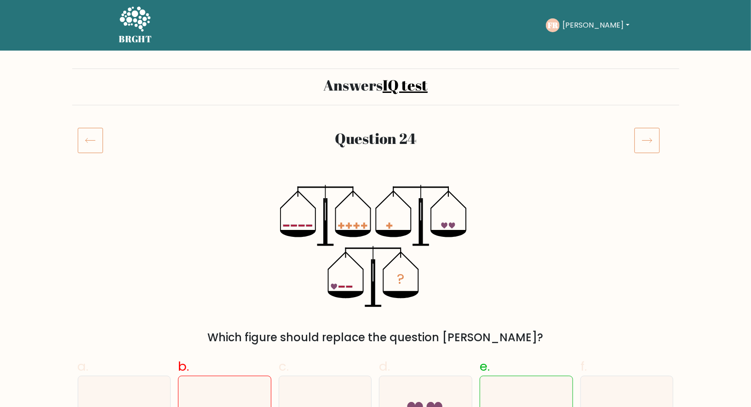
click at [641, 149] on icon at bounding box center [647, 140] width 26 height 26
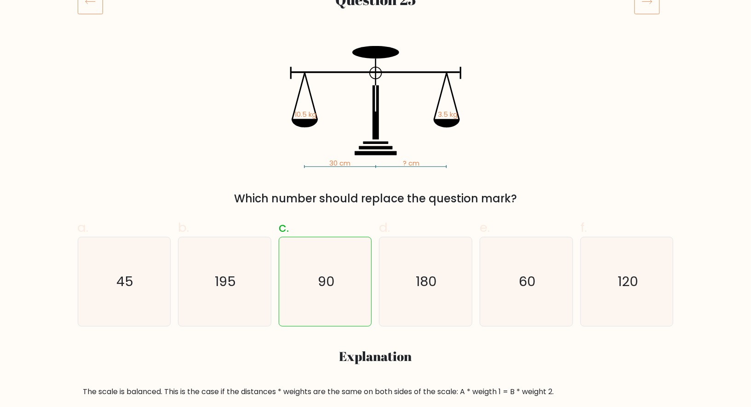
scroll to position [145, 0]
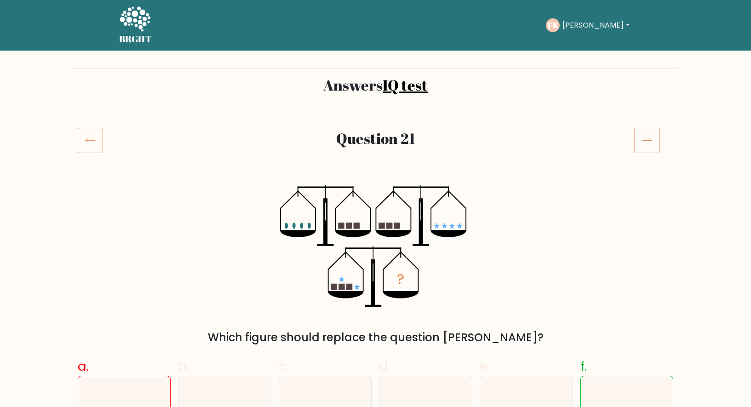
scroll to position [2, 0]
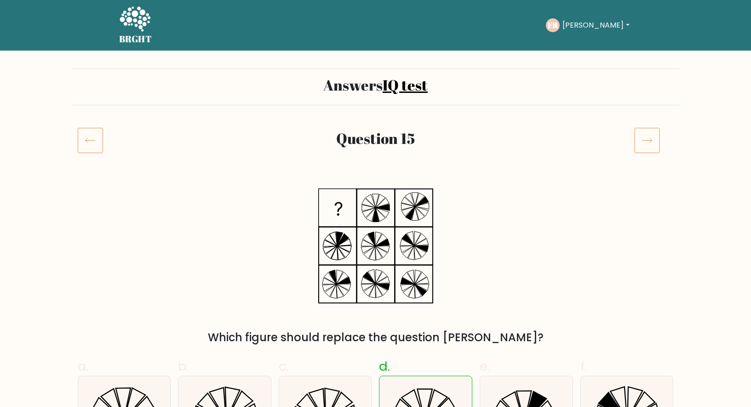
scroll to position [40, 0]
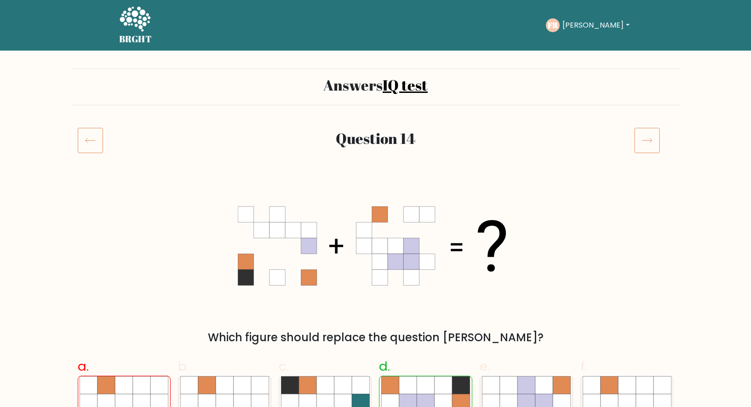
scroll to position [104, 0]
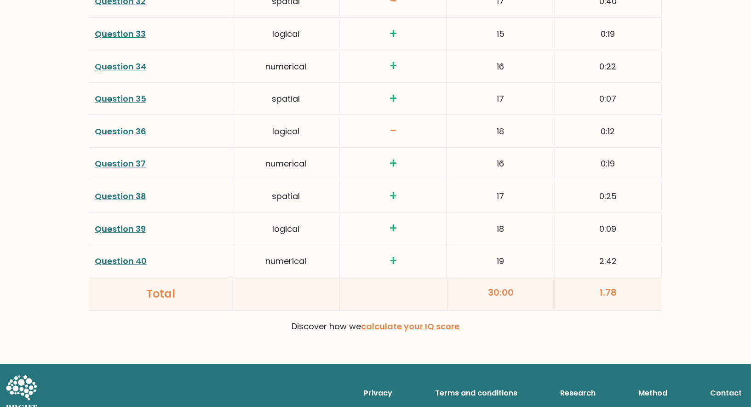
scroll to position [2334, 0]
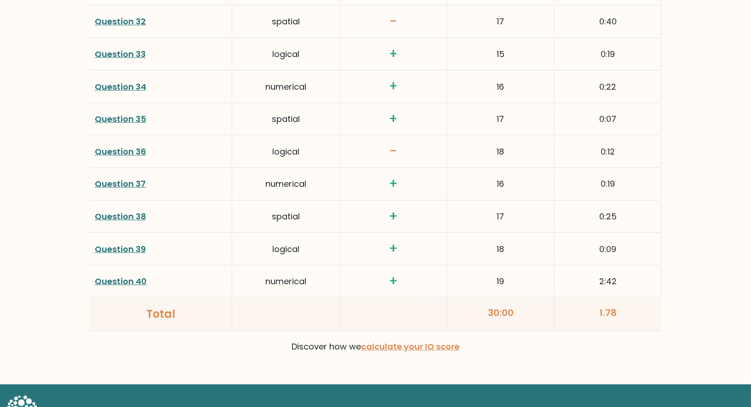
click at [127, 146] on link "Question 36" at bounding box center [121, 152] width 52 height 12
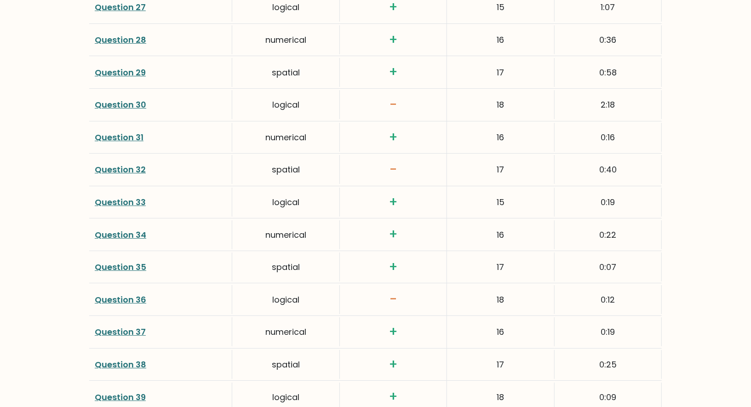
scroll to position [2174, 0]
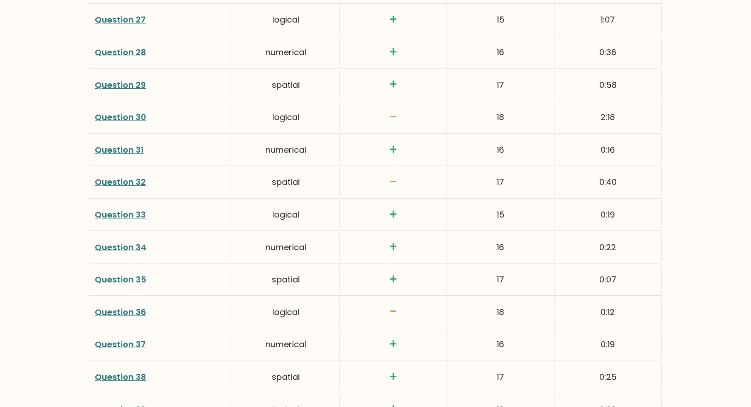
click at [124, 176] on link "Question 32" at bounding box center [120, 182] width 51 height 12
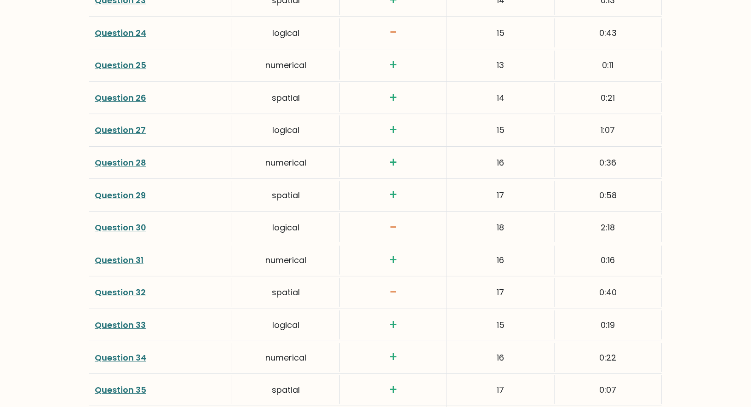
scroll to position [2061, 0]
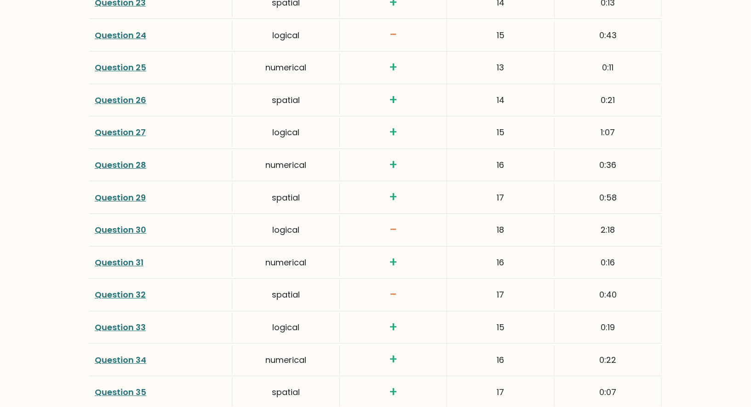
click at [123, 224] on link "Question 30" at bounding box center [121, 230] width 52 height 12
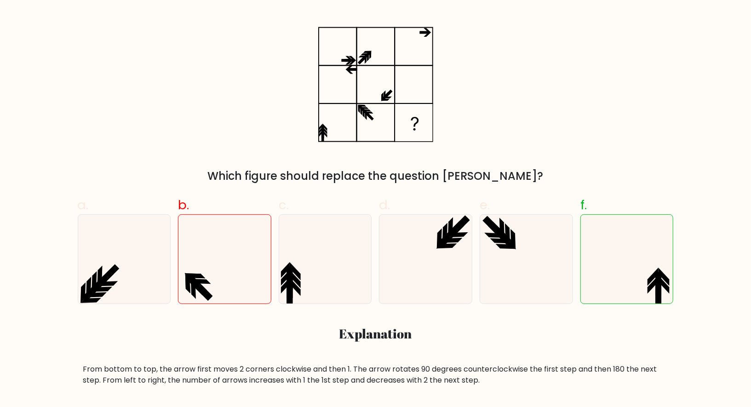
scroll to position [163, 0]
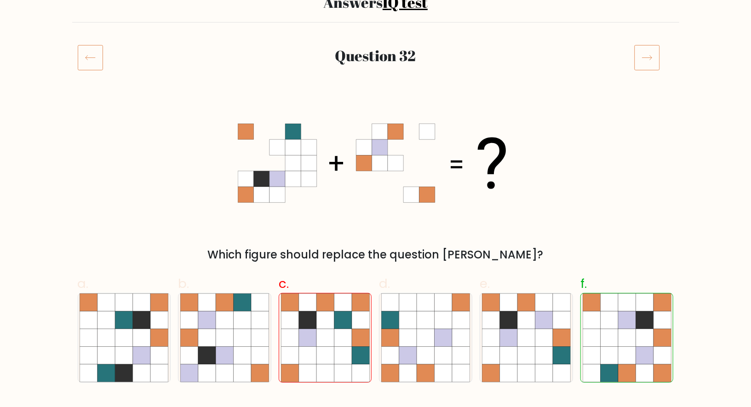
scroll to position [96, 0]
